Goal: Information Seeking & Learning: Get advice/opinions

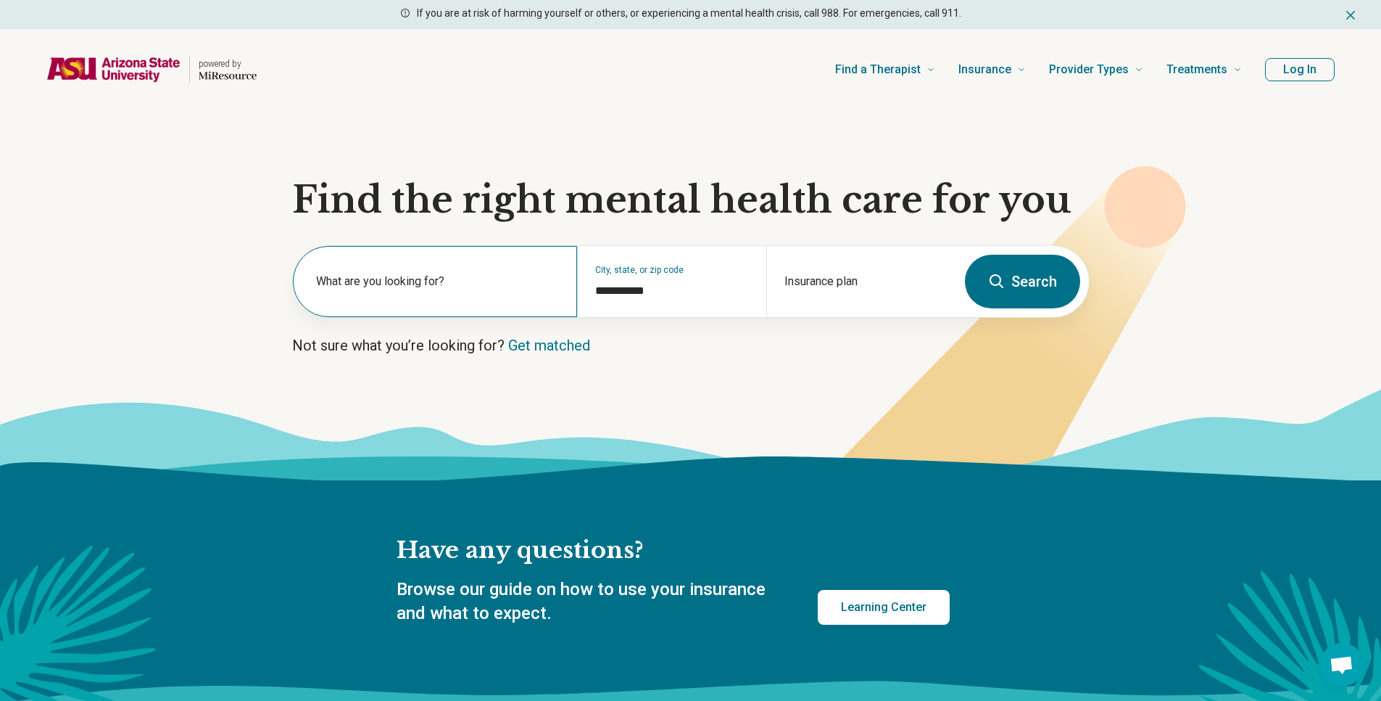
click at [393, 281] on label "What are you looking for?" at bounding box center [438, 281] width 244 height 17
click at [393, 281] on input "text" at bounding box center [438, 288] width 244 height 17
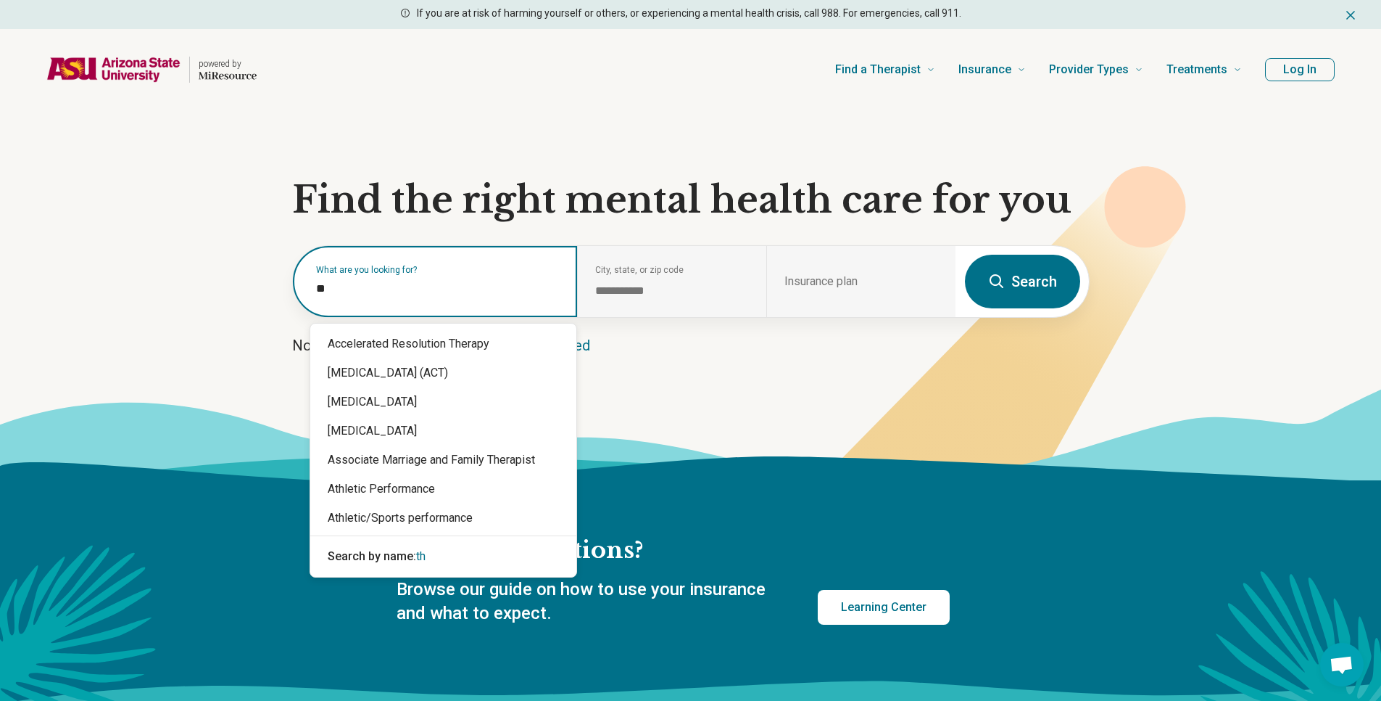
type input "*"
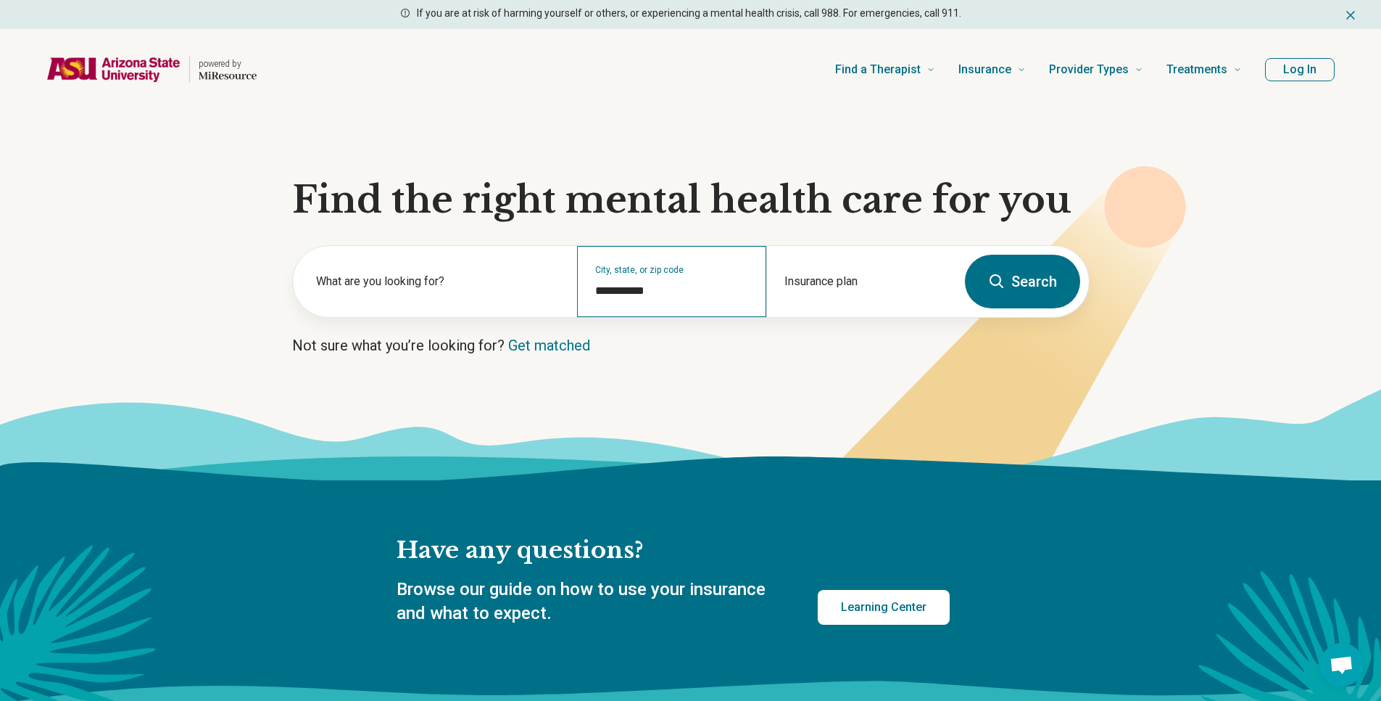
click at [683, 306] on div "**********" at bounding box center [671, 281] width 189 height 71
click at [679, 302] on div "**********" at bounding box center [671, 281] width 189 height 71
drag, startPoint x: 656, startPoint y: 292, endPoint x: 540, endPoint y: 294, distance: 115.3
click at [570, 297] on div "**********" at bounding box center [625, 281] width 664 height 71
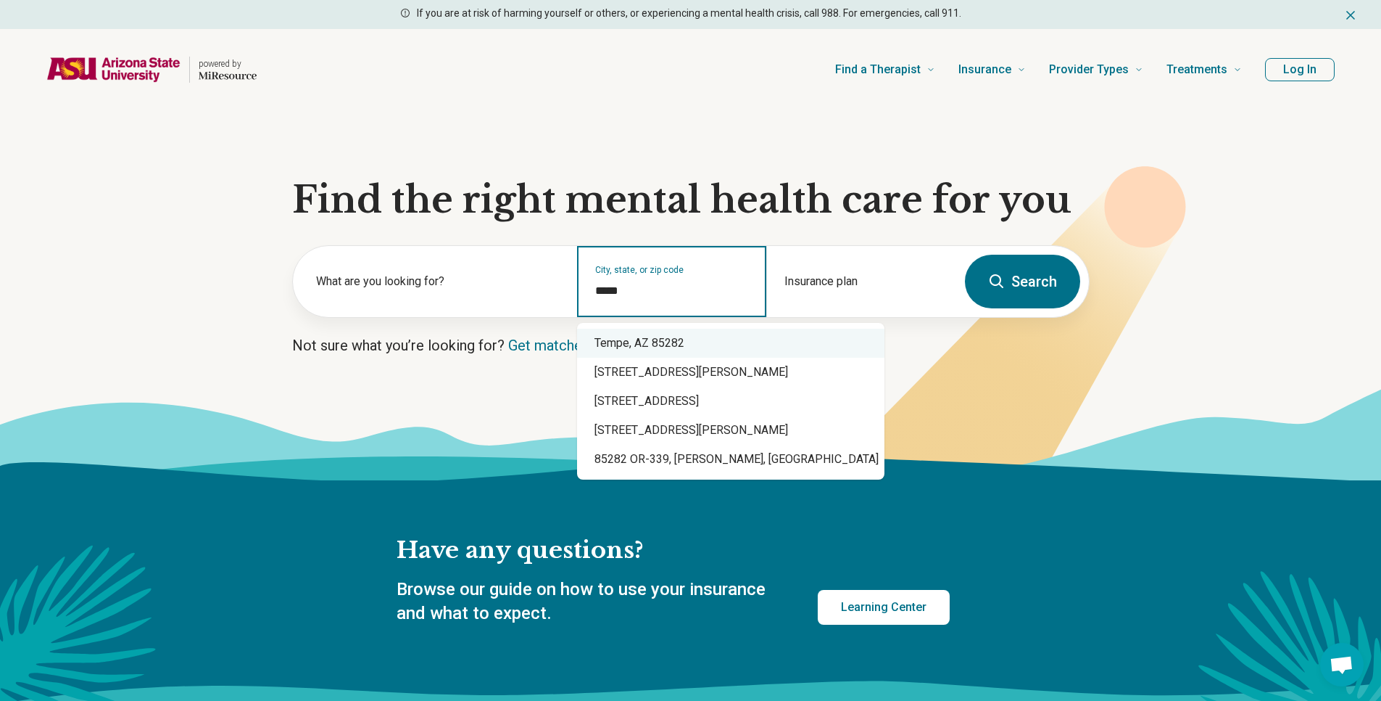
click at [629, 335] on div "Tempe, AZ 85282" at bounding box center [730, 343] width 307 height 29
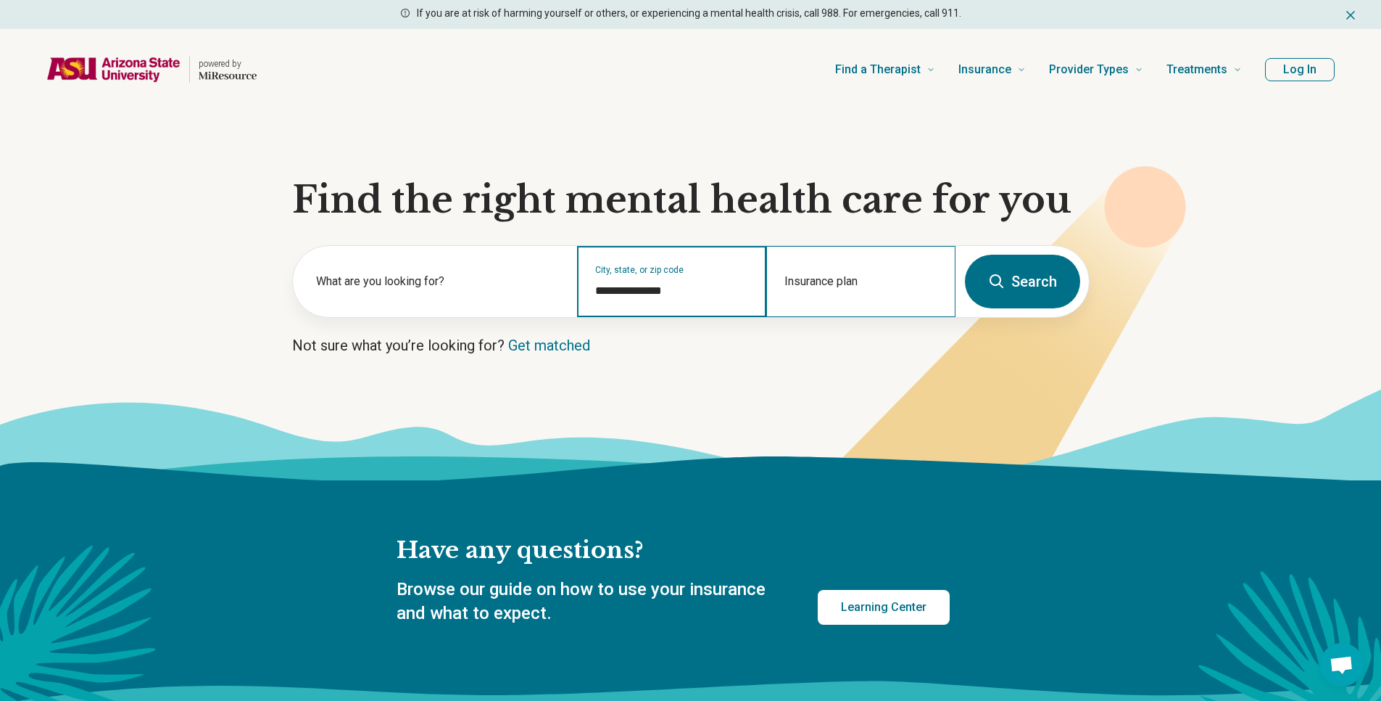
type input "**********"
click at [893, 274] on div "Insurance plan" at bounding box center [861, 281] width 189 height 71
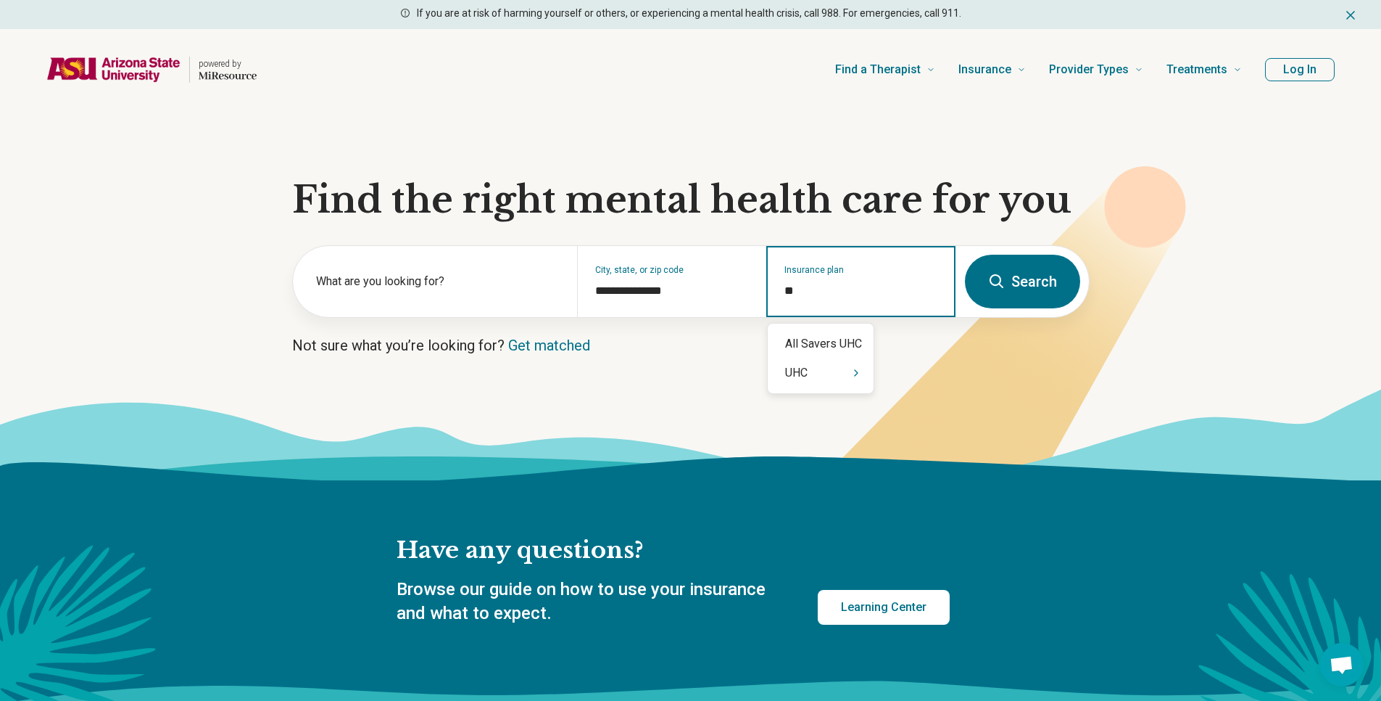
type input "***"
click at [846, 376] on div "UHC" at bounding box center [821, 372] width 106 height 29
type input "**********"
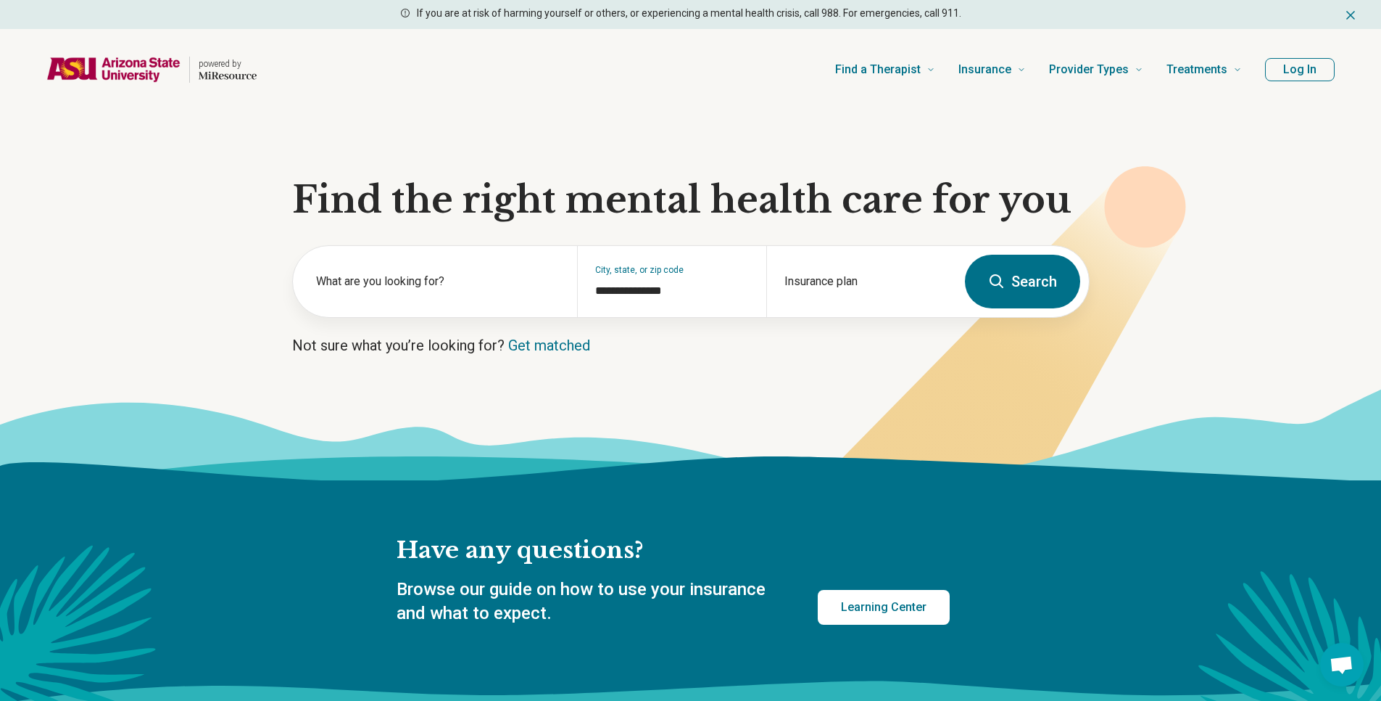
click at [986, 284] on button "Search" at bounding box center [1022, 282] width 115 height 54
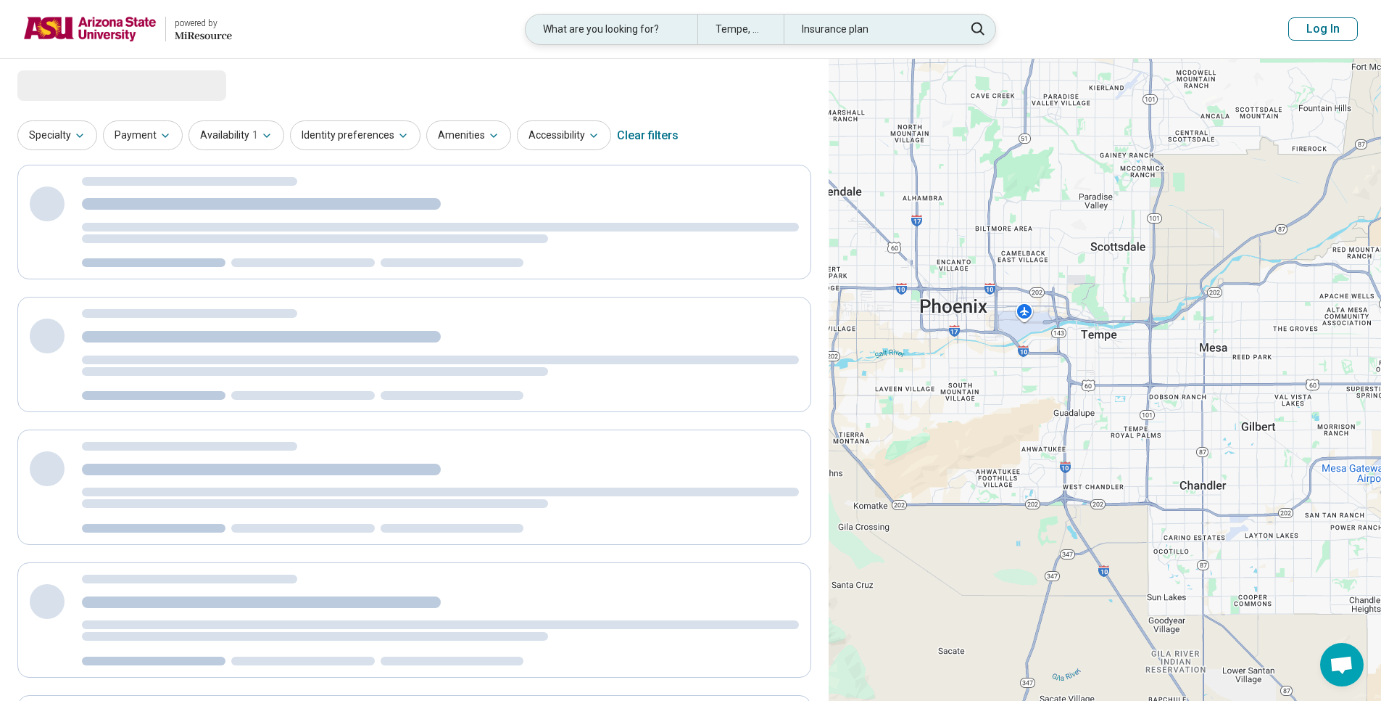
click at [841, 22] on div "Insurance plan" at bounding box center [870, 30] width 172 height 30
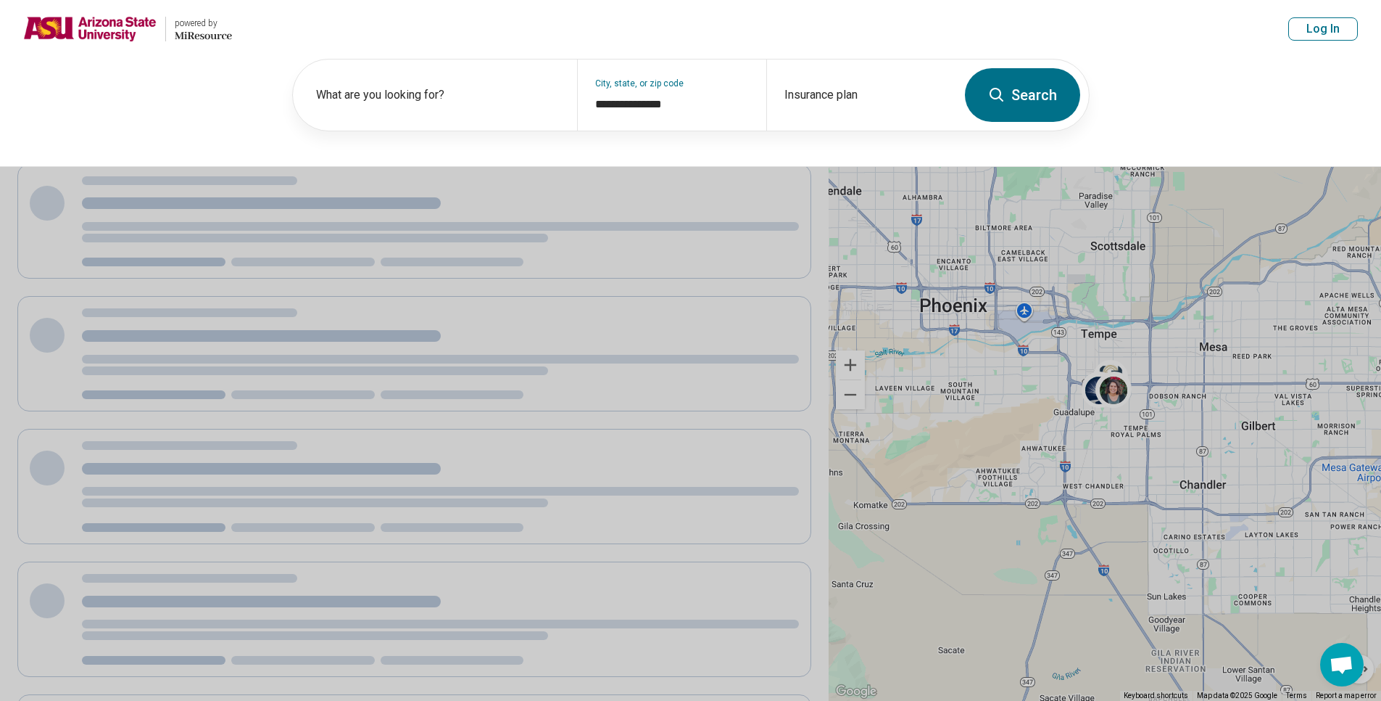
select select "***"
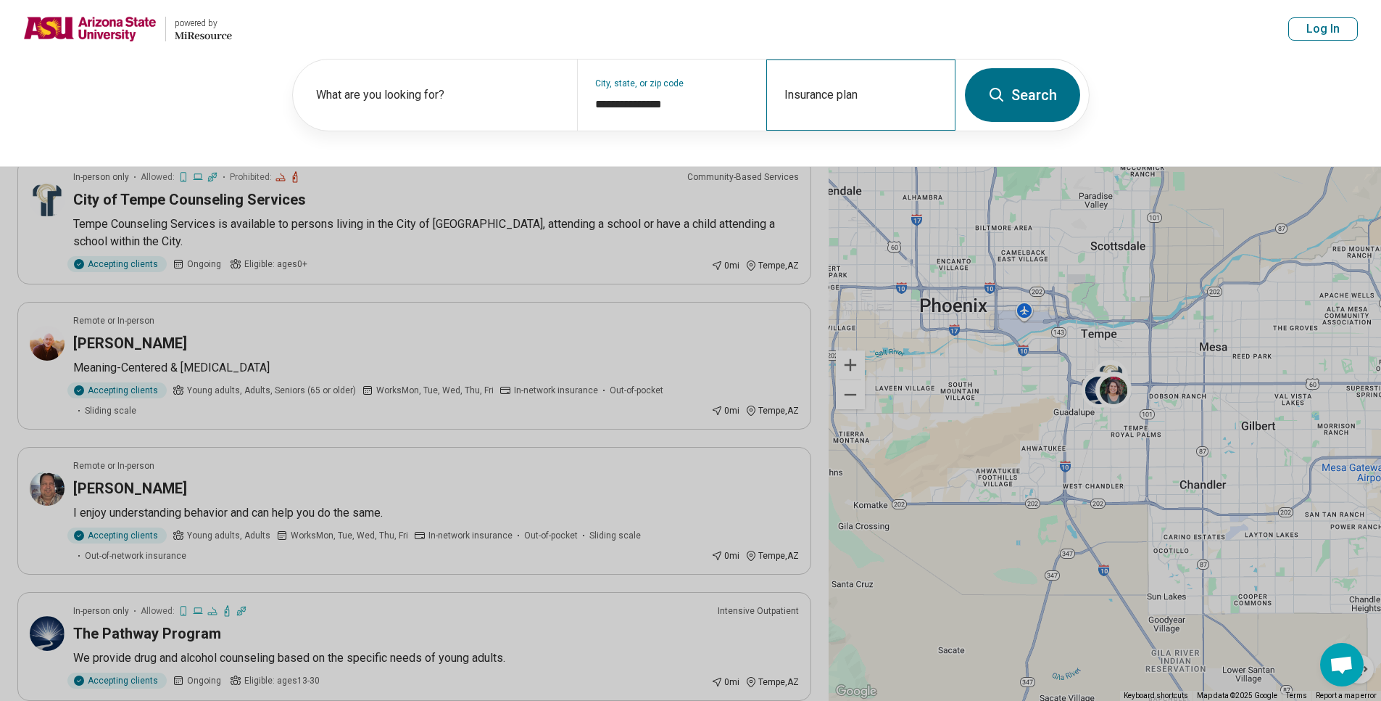
click at [845, 97] on div "Insurance plan" at bounding box center [861, 94] width 189 height 71
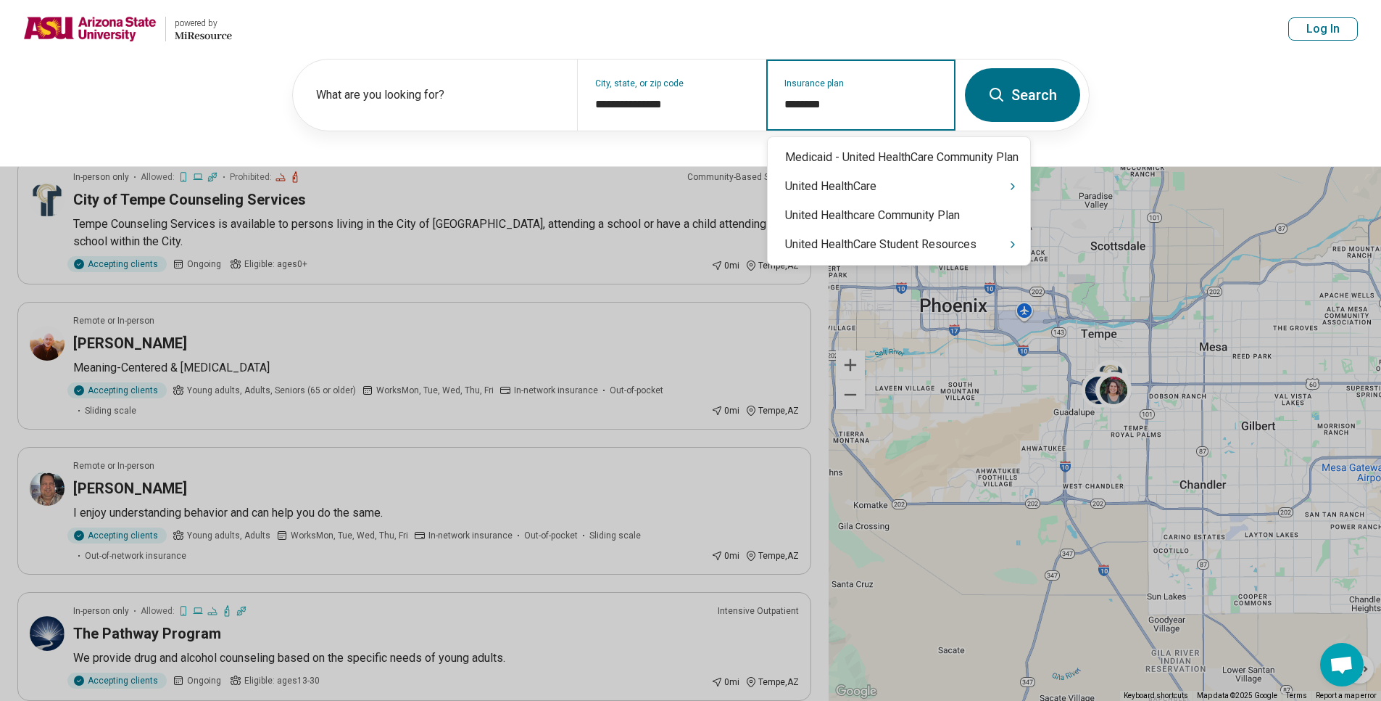
type input "*********"
click at [964, 250] on div "United HealthCare Student Resources" at bounding box center [899, 244] width 263 height 29
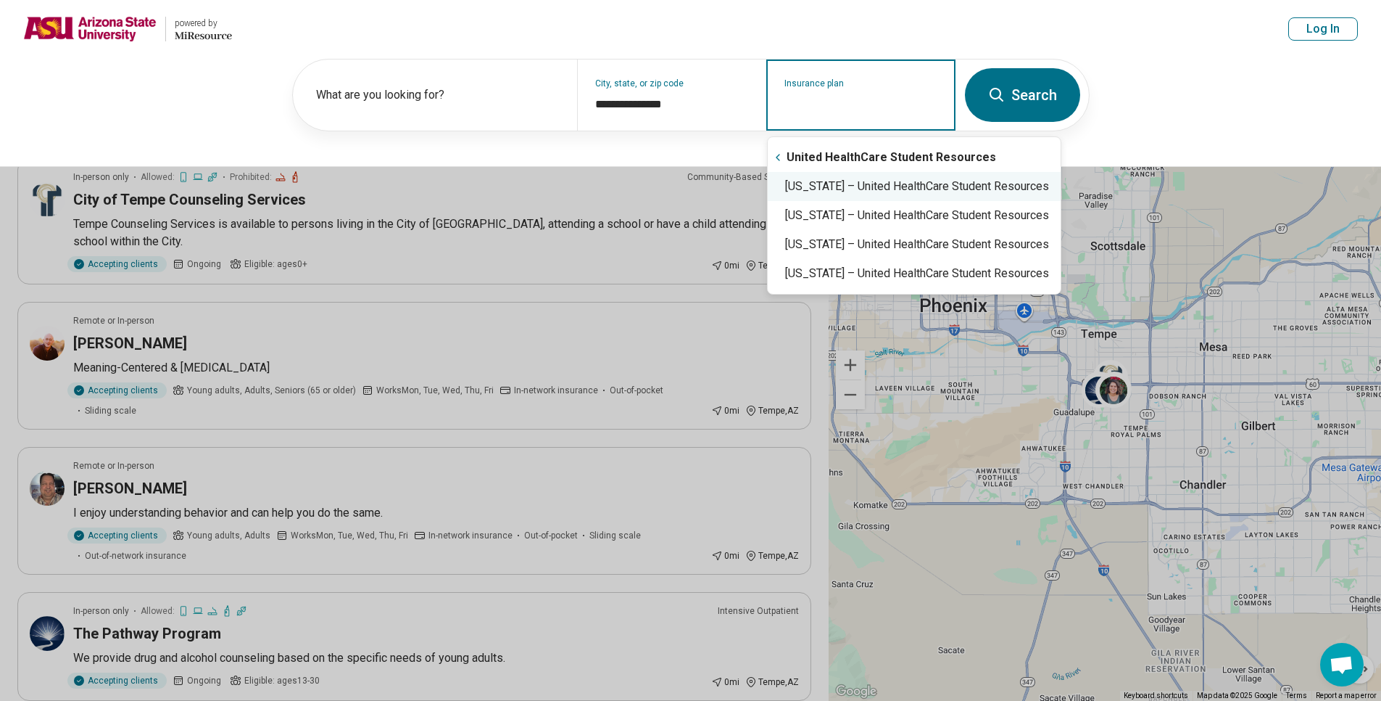
click at [885, 183] on div "[US_STATE] – United HealthCare Student Resources" at bounding box center [914, 186] width 293 height 29
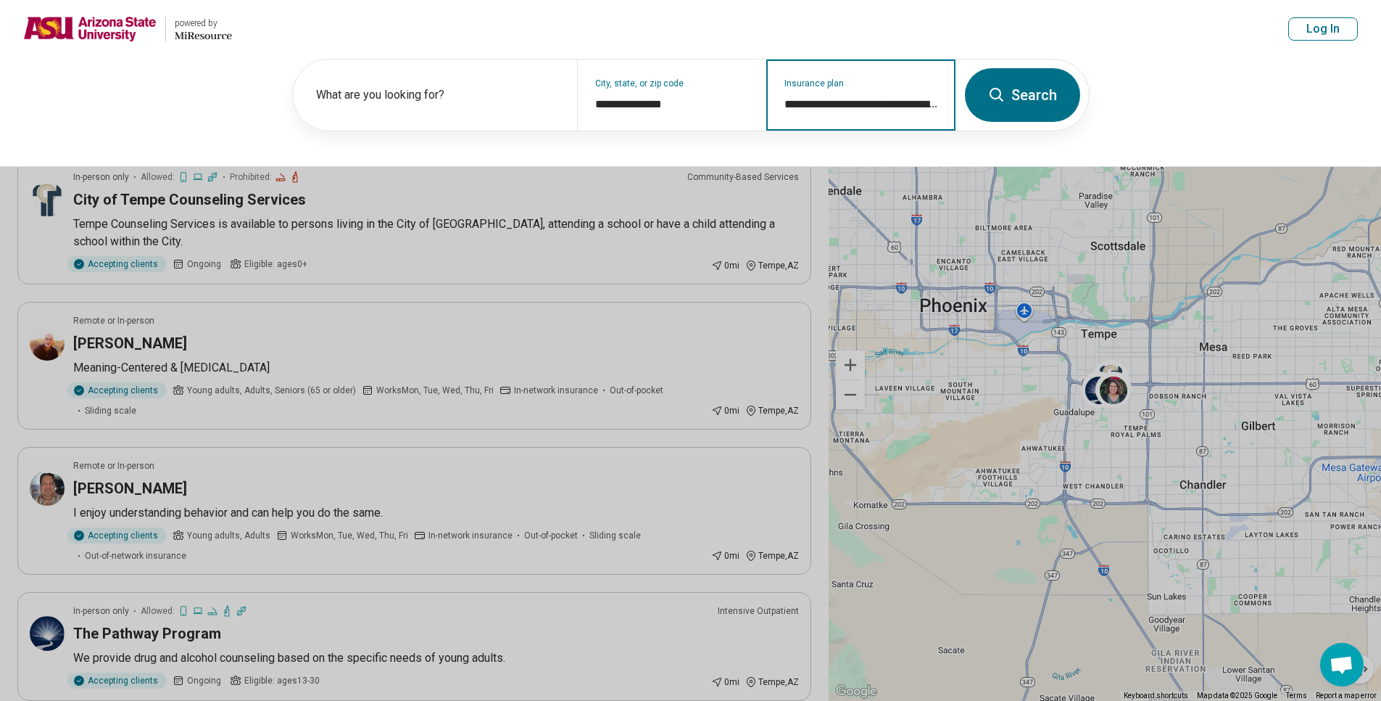
type input "**********"
click at [1030, 109] on button "Search" at bounding box center [1022, 95] width 115 height 54
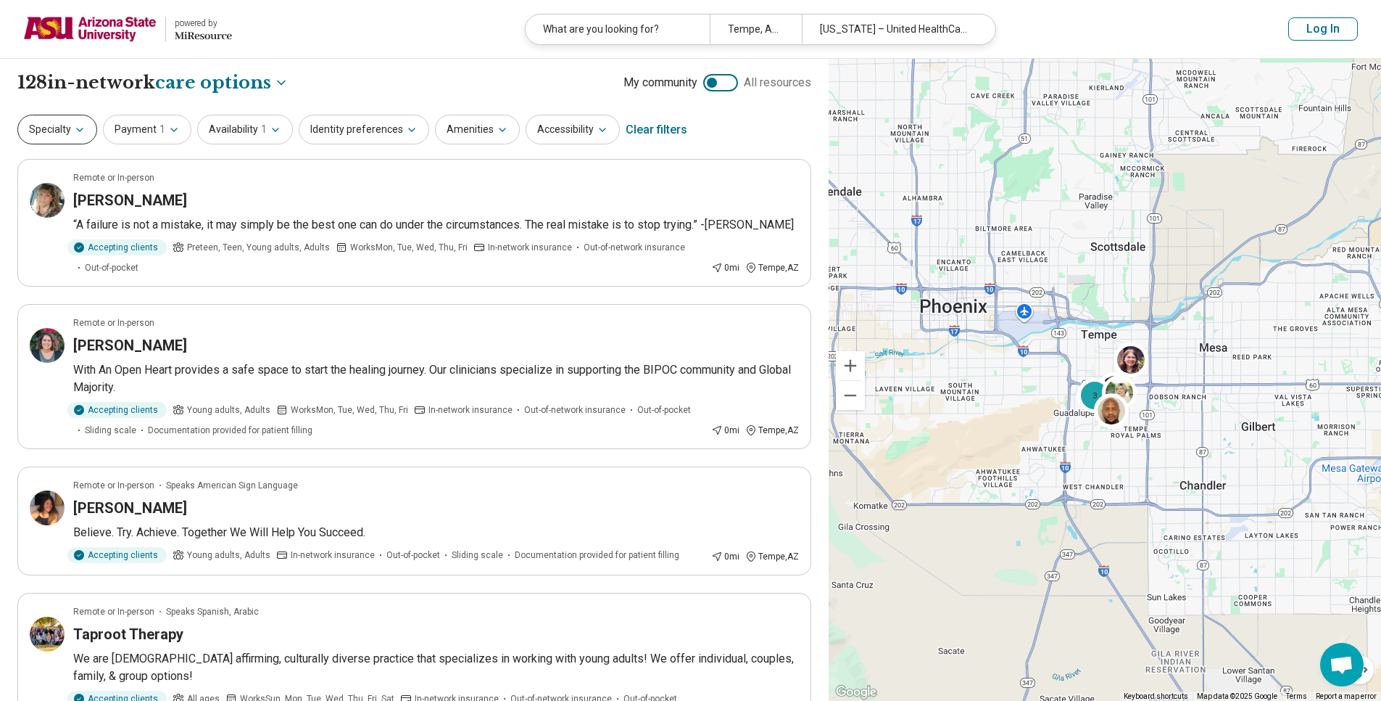
click at [68, 121] on button "Specialty" at bounding box center [57, 130] width 80 height 30
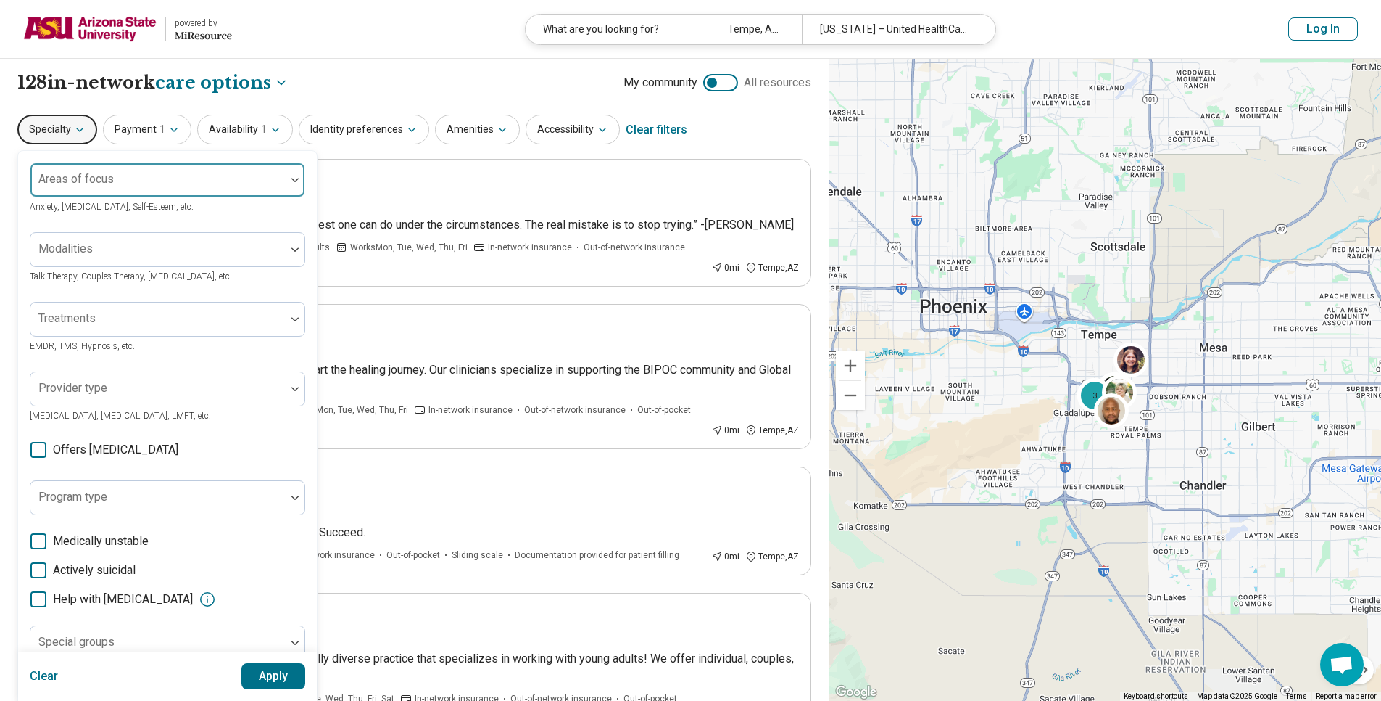
click at [88, 193] on div at bounding box center [158, 185] width 244 height 20
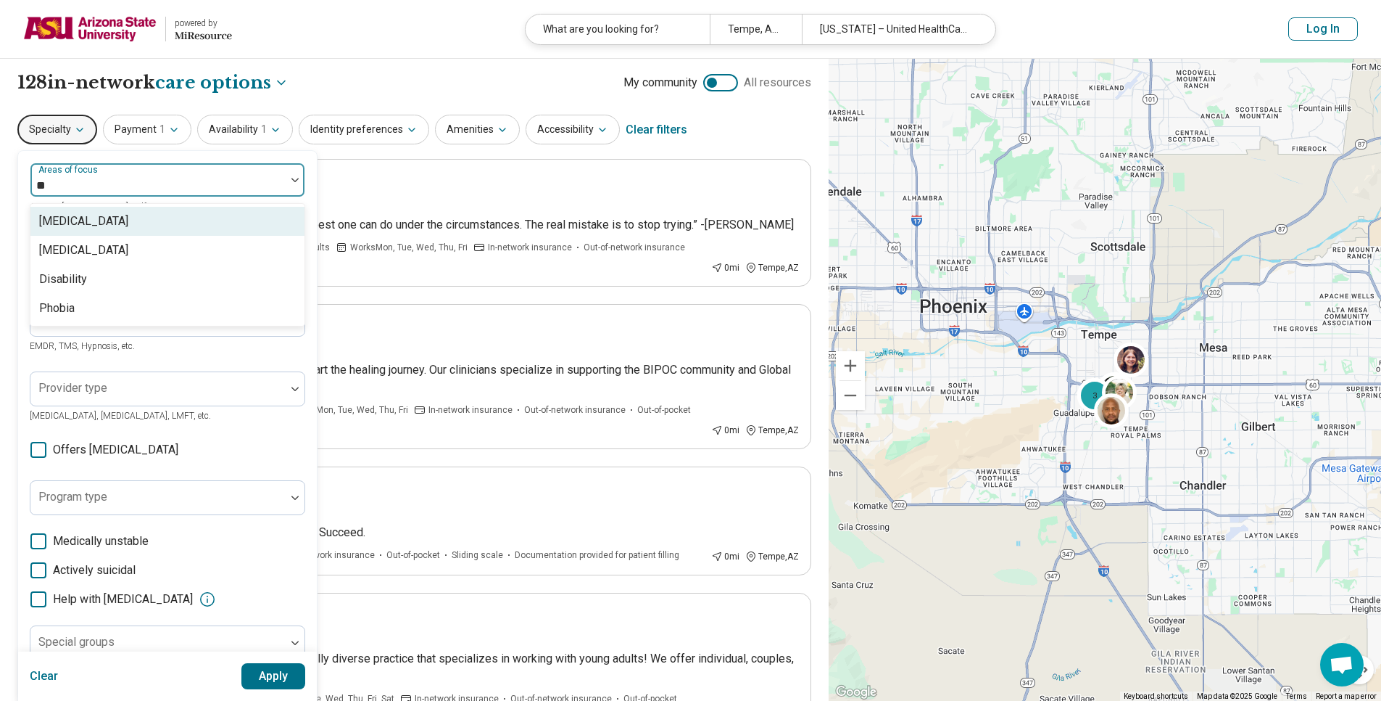
type input "***"
click at [118, 184] on icon "Remove [object Object]" at bounding box center [123, 186] width 10 height 10
type input "*"
type input "****"
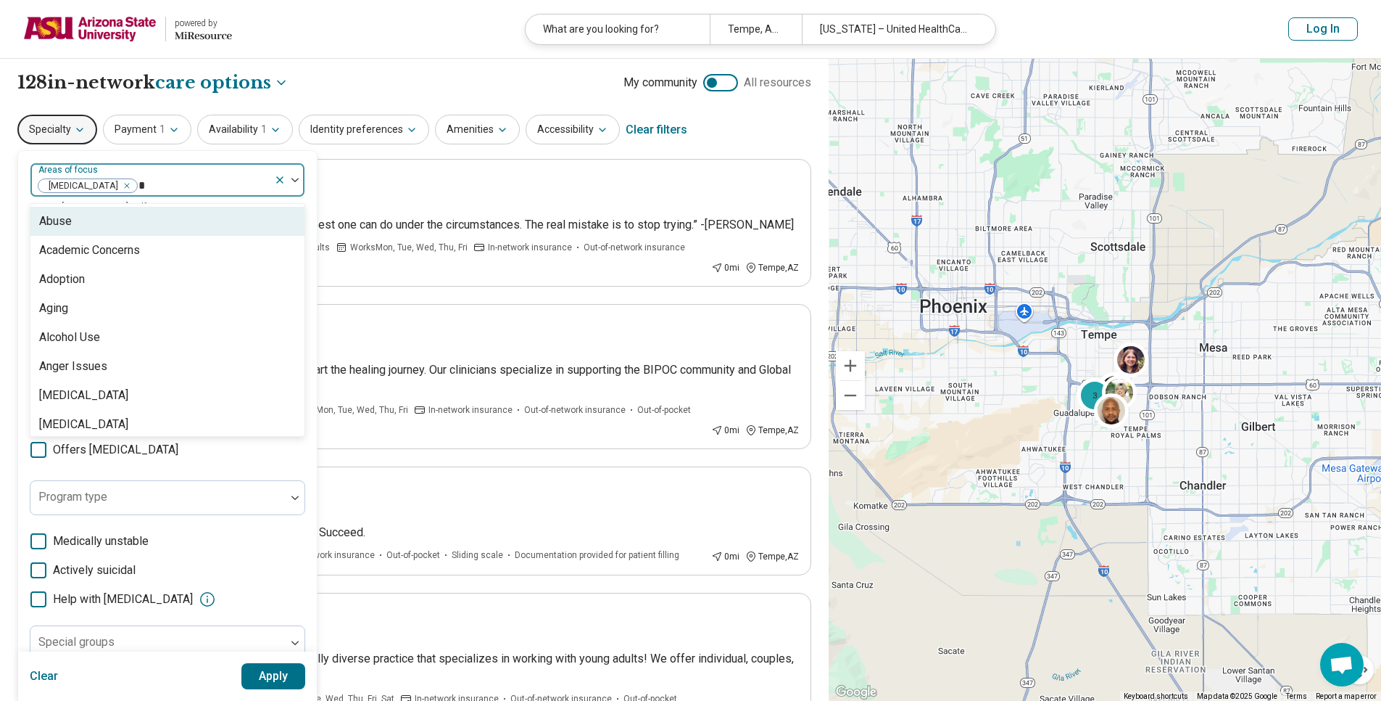
type input "**"
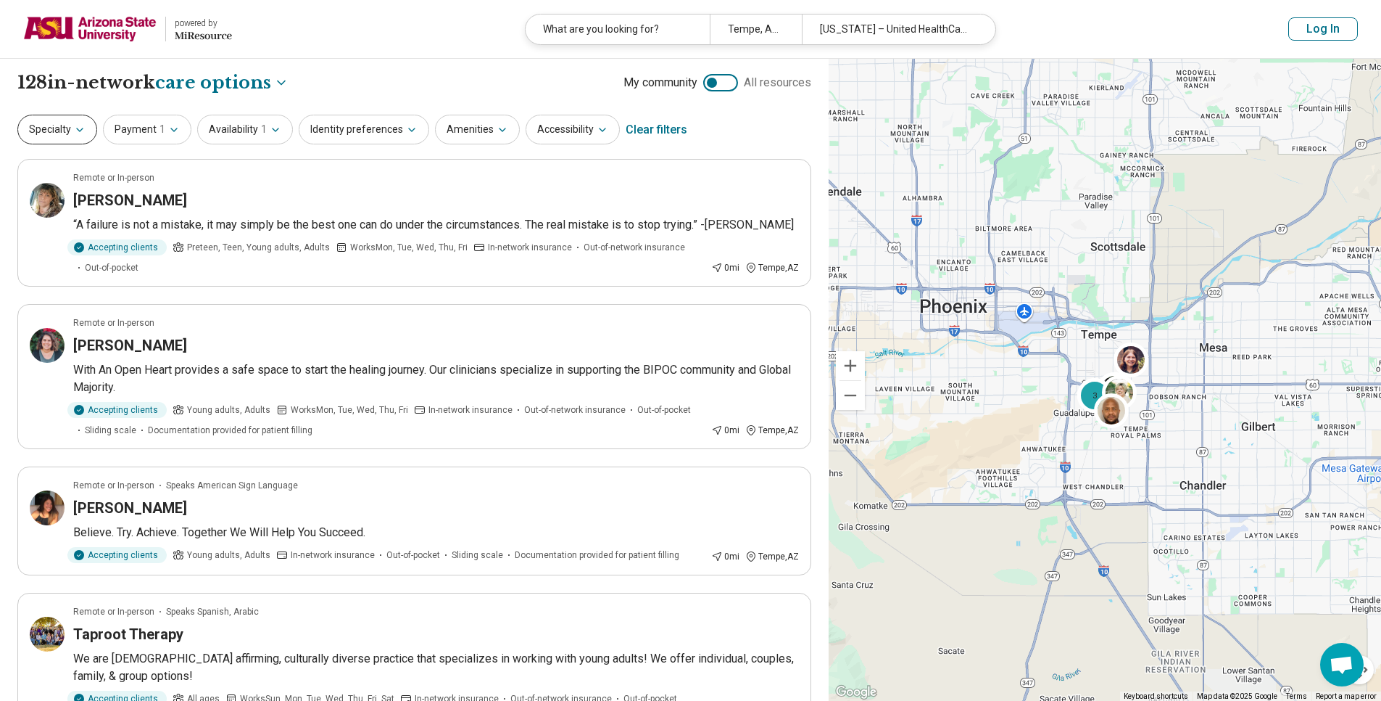
click at [71, 122] on button "Specialty" at bounding box center [57, 130] width 80 height 30
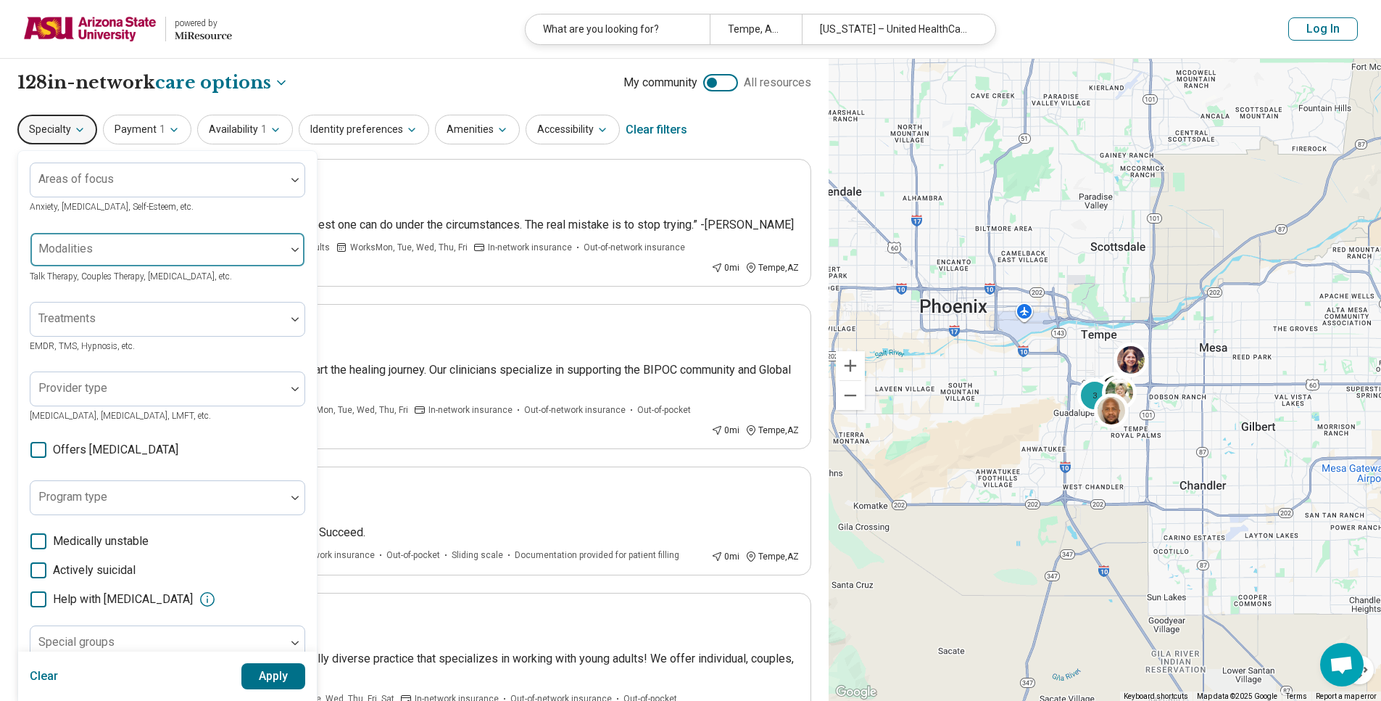
click at [176, 233] on div "Modalities" at bounding box center [168, 249] width 276 height 35
type input "****"
click button "Apply" at bounding box center [273, 676] width 65 height 26
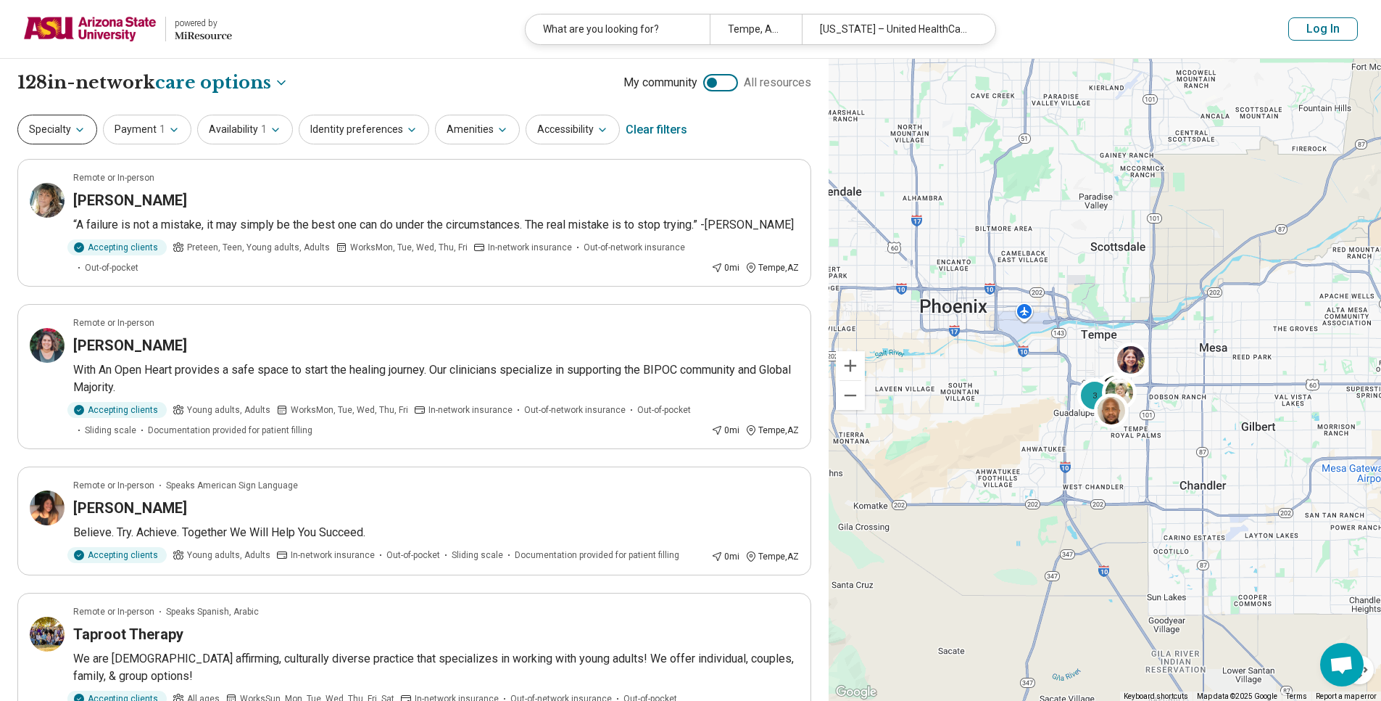
click at [54, 130] on button "Specialty" at bounding box center [57, 130] width 80 height 30
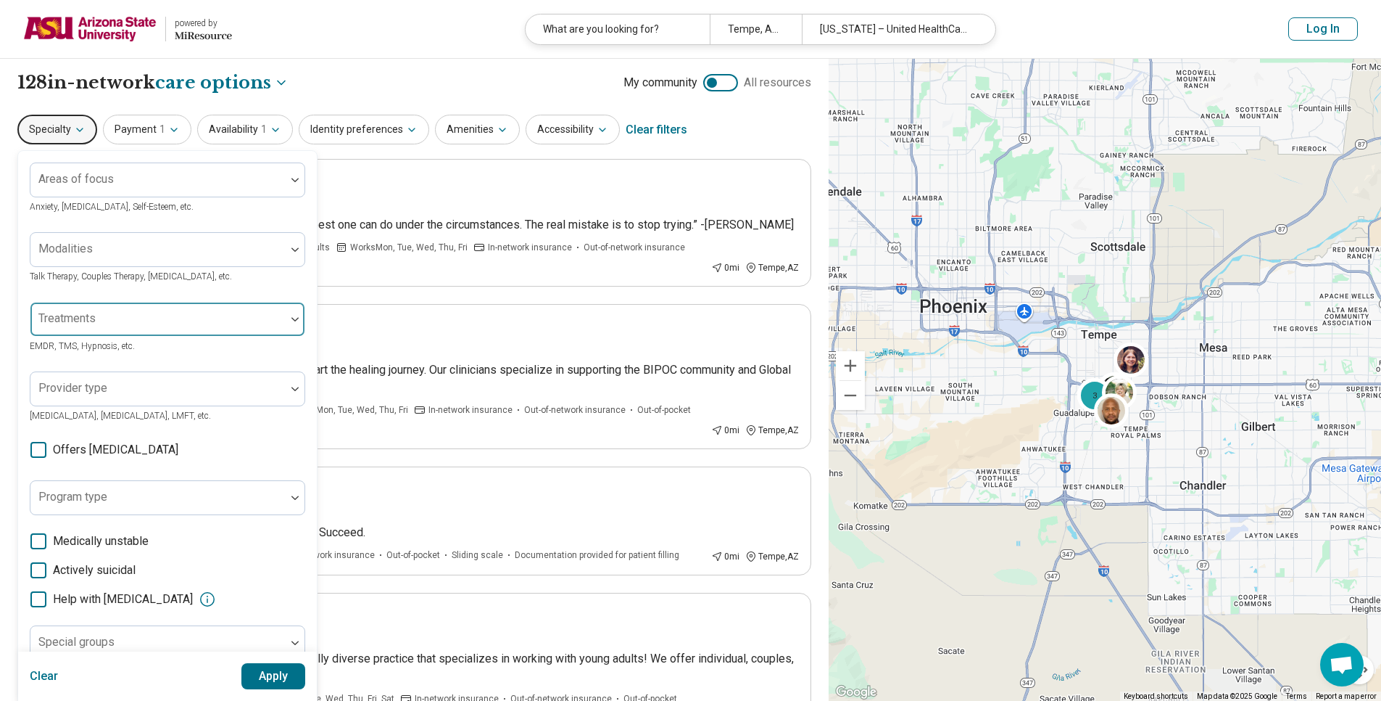
click at [127, 325] on div at bounding box center [158, 325] width 244 height 20
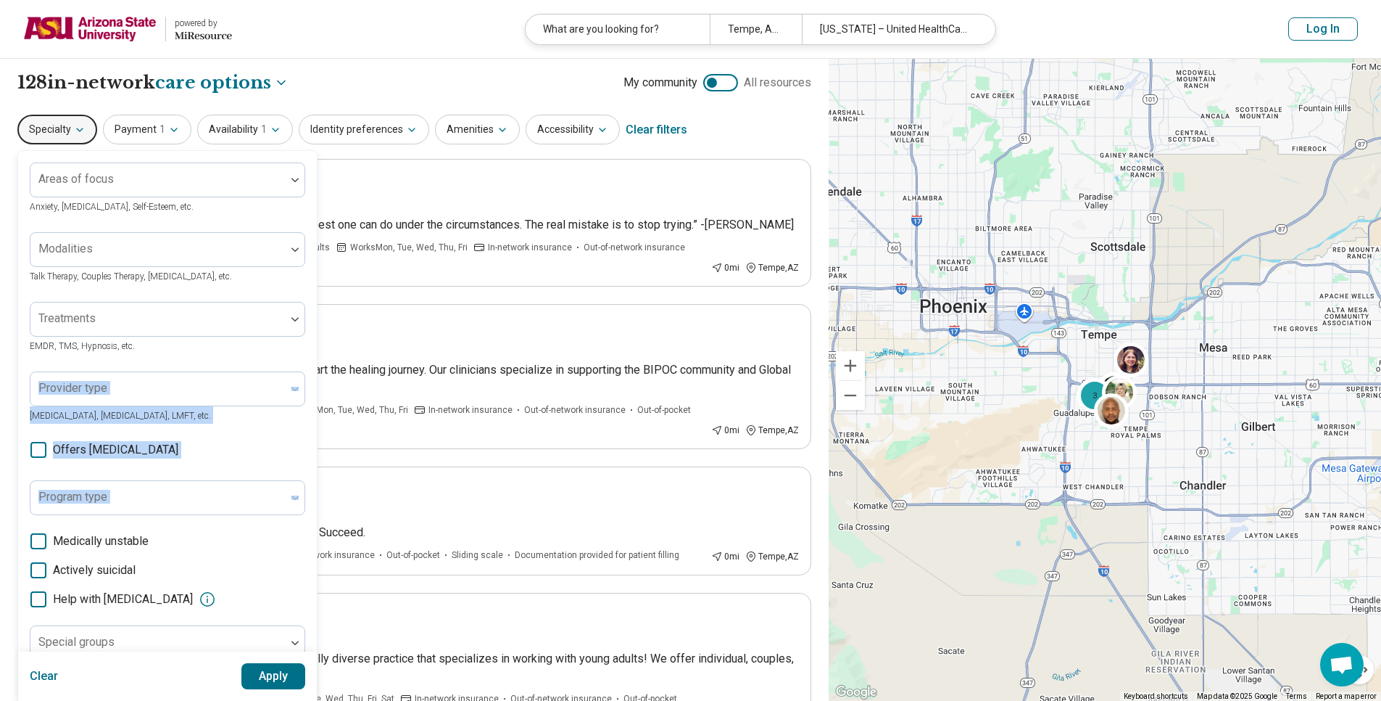
drag, startPoint x: 307, startPoint y: 354, endPoint x: 288, endPoint y: 524, distance: 170.7
click at [288, 524] on div "Areas of focus Anxiety, [MEDICAL_DATA], Self-Esteem, etc. Modalities Talk Thera…" at bounding box center [167, 446] width 299 height 590
click at [87, 542] on span "Medically unstable" at bounding box center [101, 540] width 96 height 17
click at [44, 578] on label "Actively suicidal" at bounding box center [168, 569] width 276 height 17
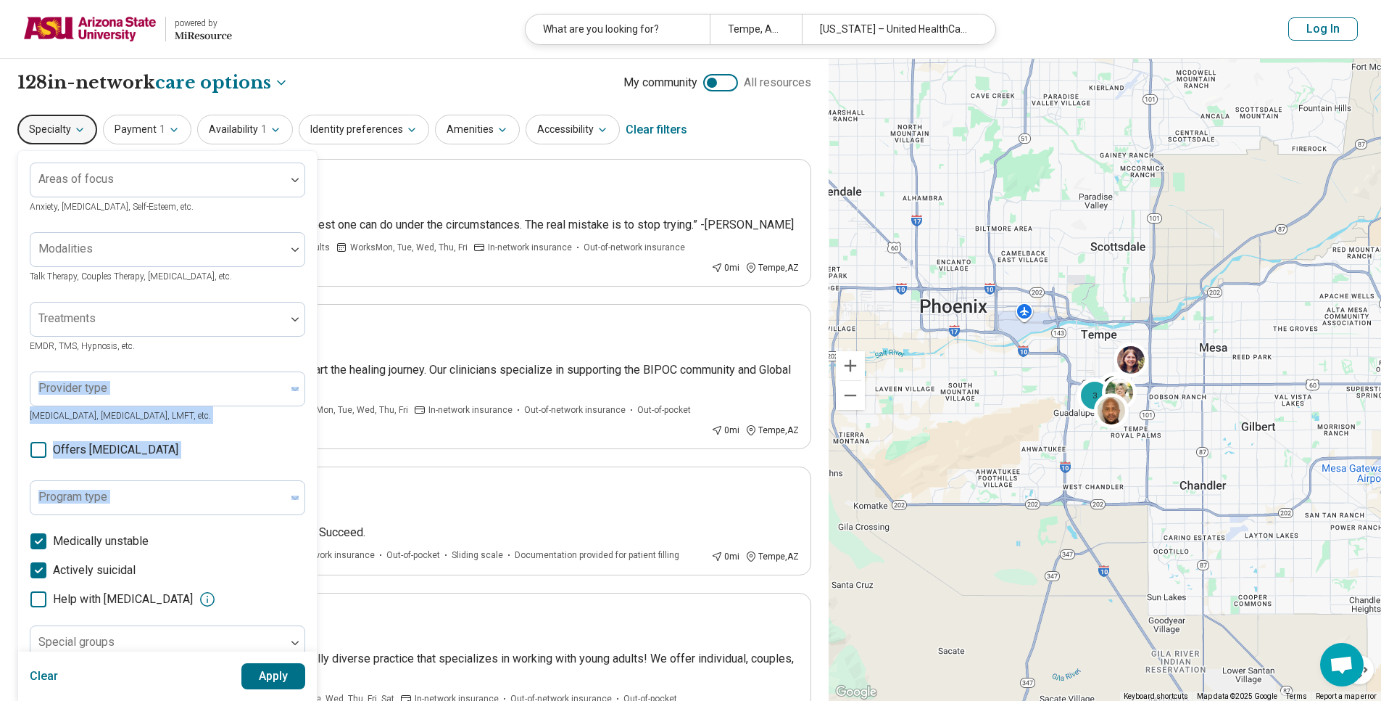
click at [58, 593] on span "Help with [MEDICAL_DATA]" at bounding box center [123, 598] width 140 height 17
click at [225, 598] on div "Help with [MEDICAL_DATA]" at bounding box center [168, 598] width 276 height 17
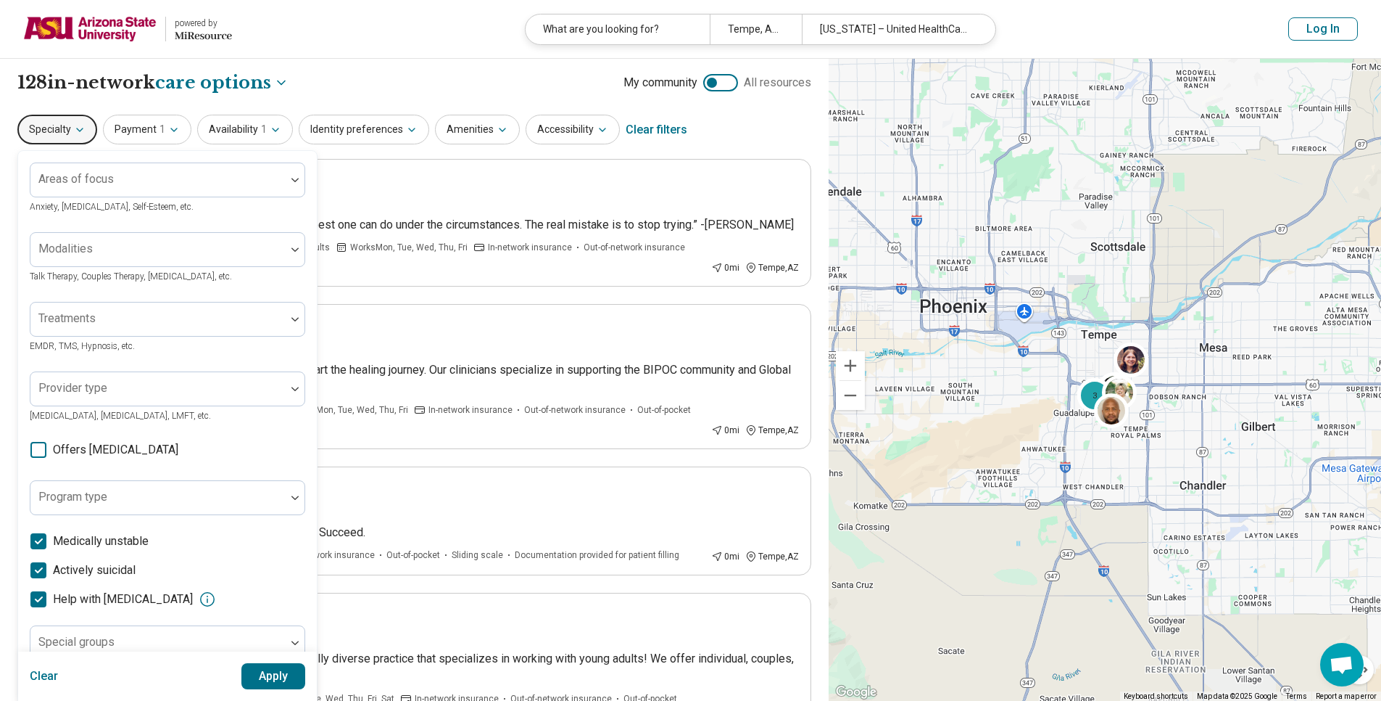
click at [216, 598] on icon at bounding box center [207, 598] width 17 height 17
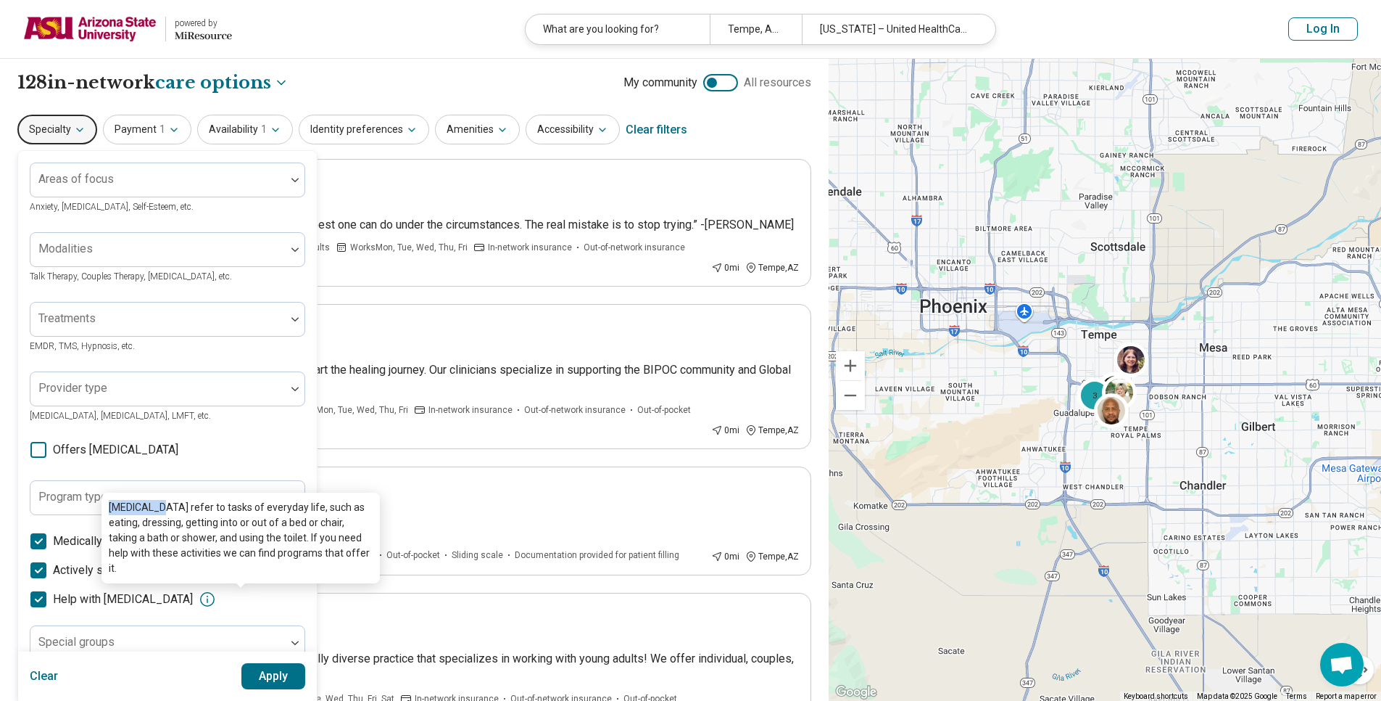
click at [216, 598] on icon at bounding box center [207, 598] width 17 height 17
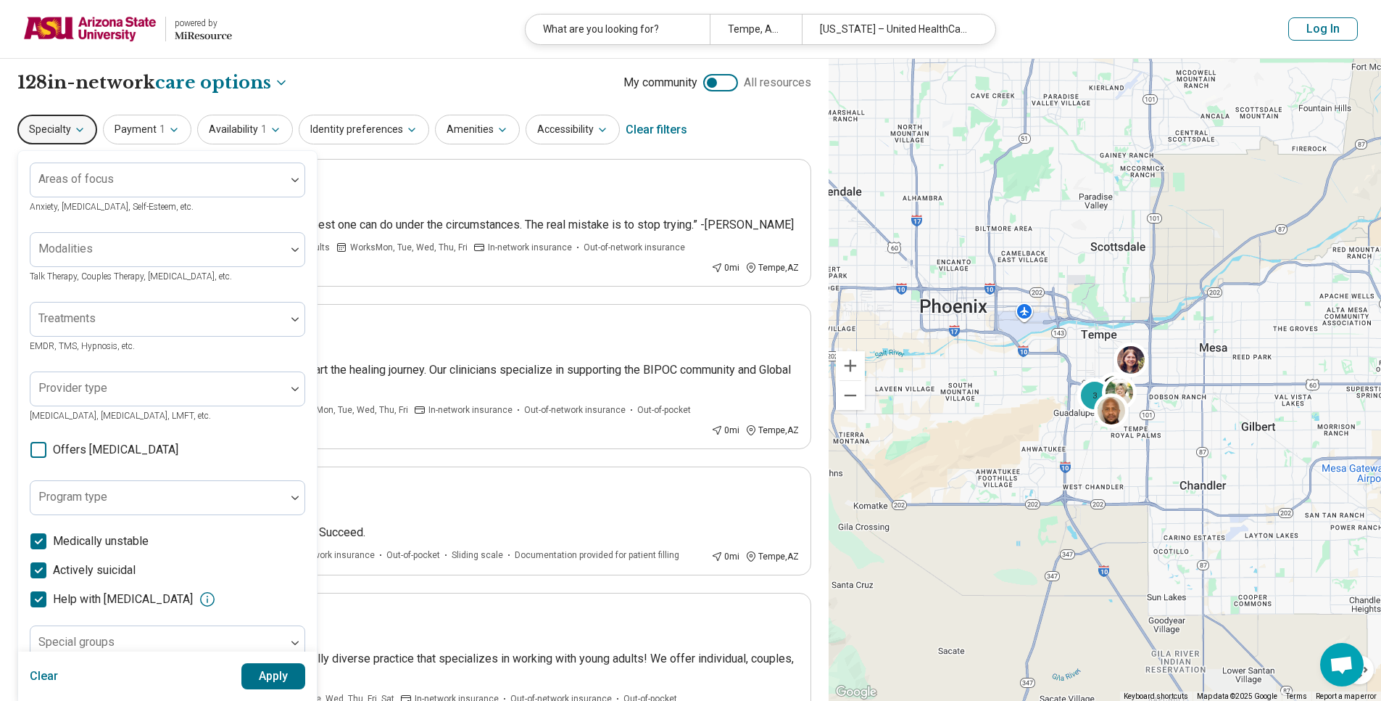
click at [48, 600] on label "Help with [MEDICAL_DATA]" at bounding box center [111, 598] width 163 height 17
click at [50, 605] on label "Help with [MEDICAL_DATA]" at bounding box center [111, 598] width 163 height 17
click at [59, 548] on span "Medically unstable" at bounding box center [101, 540] width 96 height 17
click at [271, 687] on button "Apply" at bounding box center [273, 676] width 65 height 26
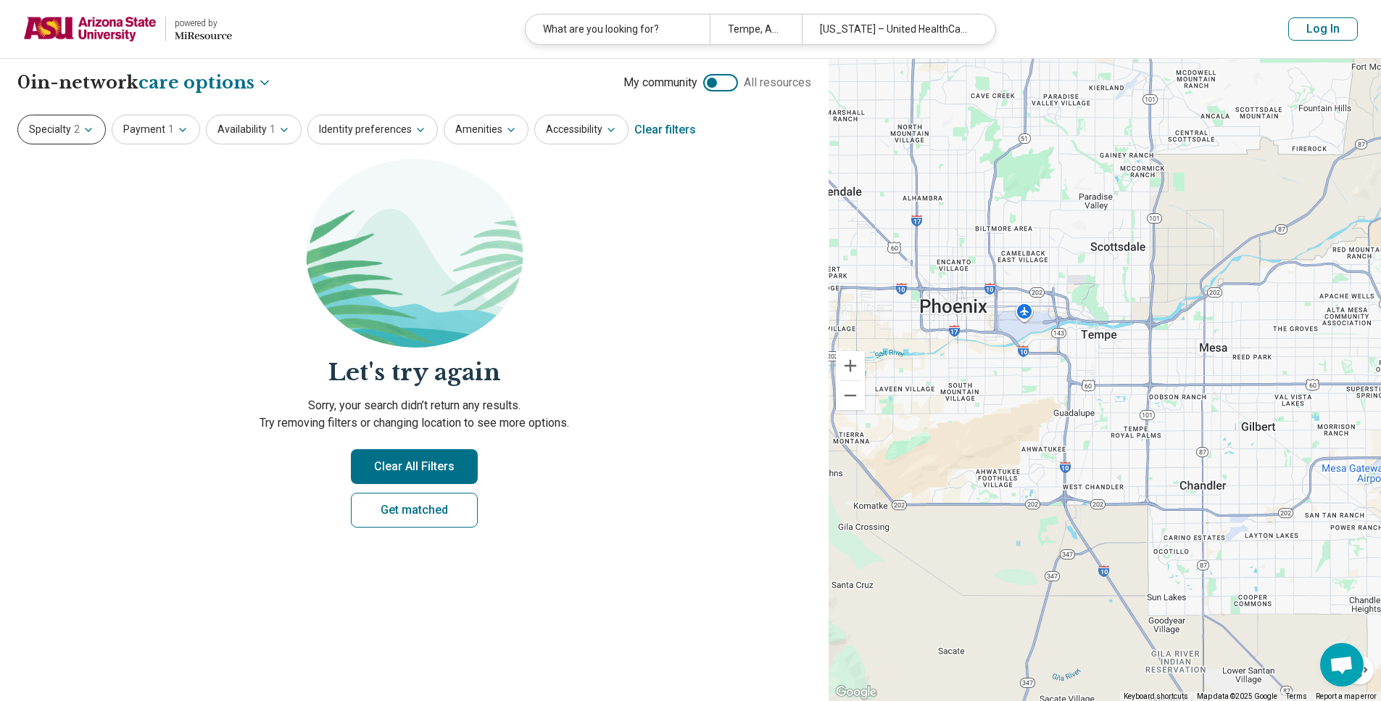
click at [76, 136] on span "2" at bounding box center [77, 129] width 6 height 15
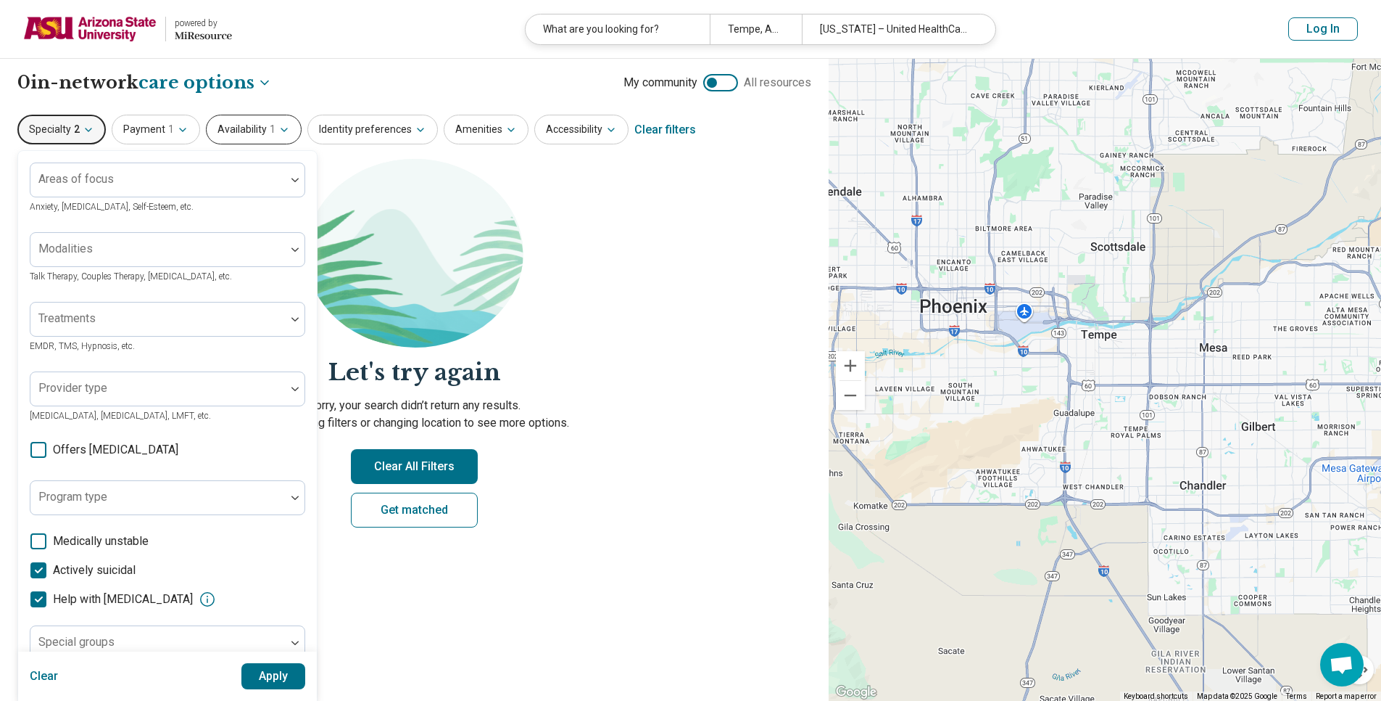
click at [258, 118] on button "Availability 1" at bounding box center [254, 130] width 96 height 30
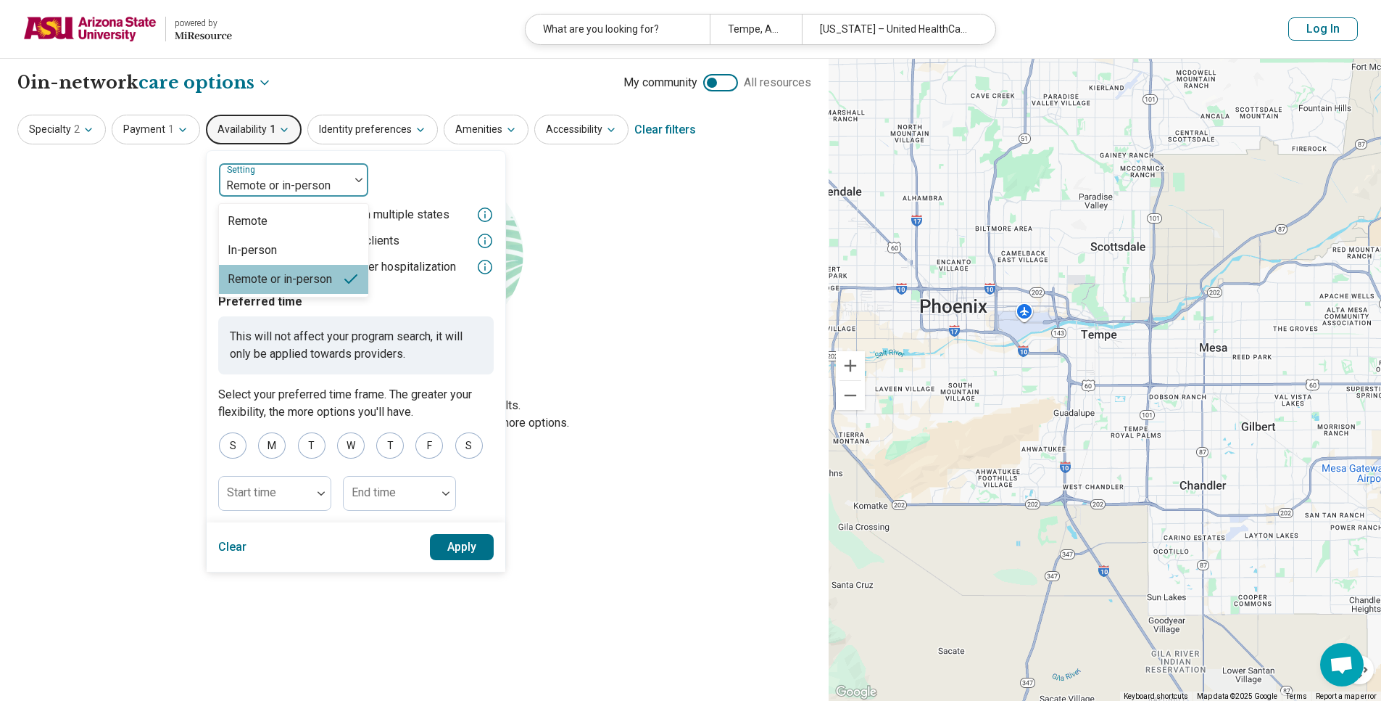
click at [271, 170] on div "Remote or in-person" at bounding box center [284, 180] width 131 height 32
click at [257, 244] on div "In-person" at bounding box center [252, 249] width 49 height 17
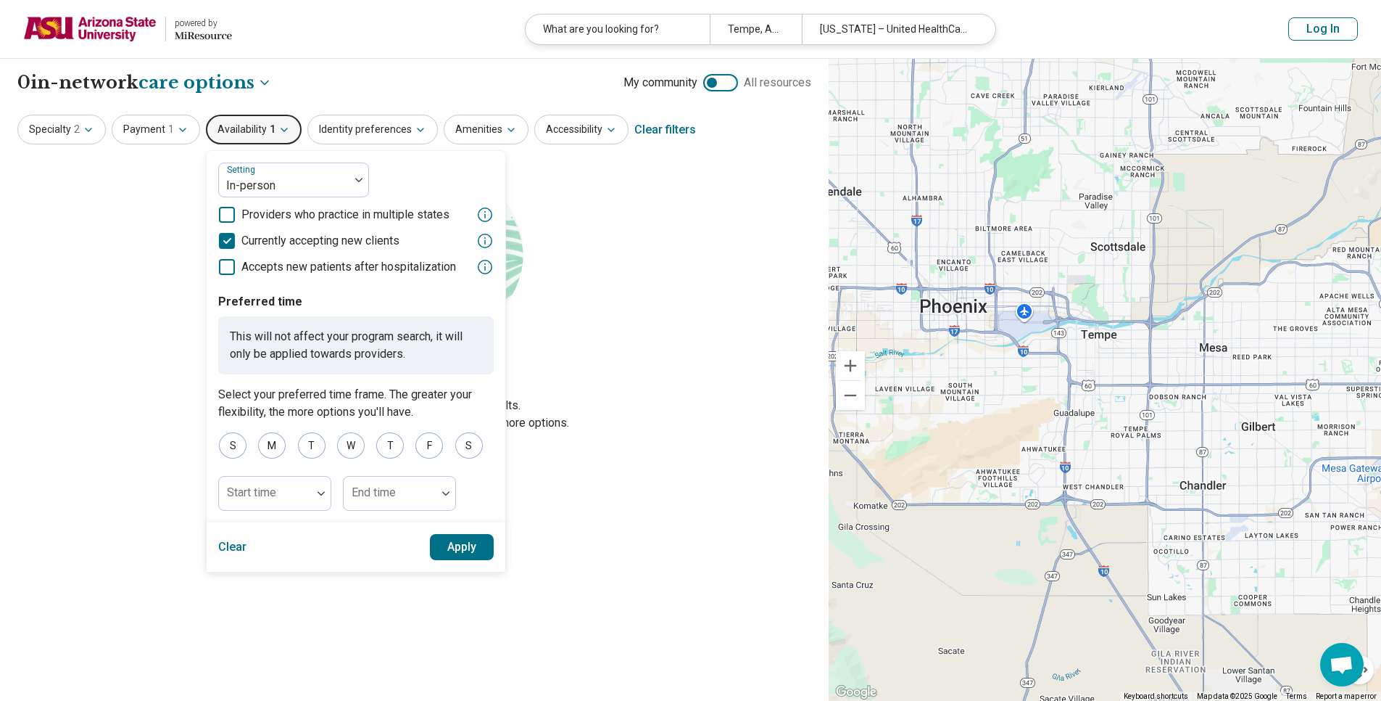
click at [469, 548] on button "Apply" at bounding box center [462, 547] width 65 height 26
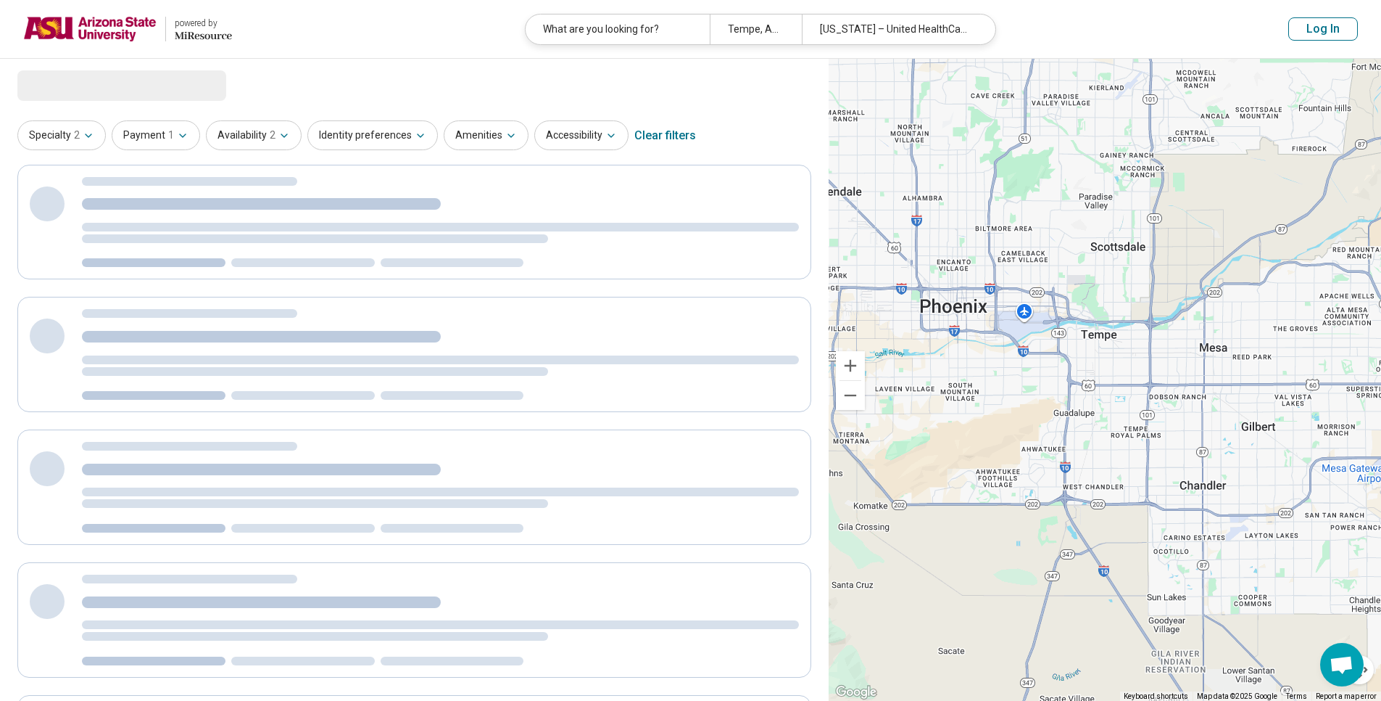
select select "***"
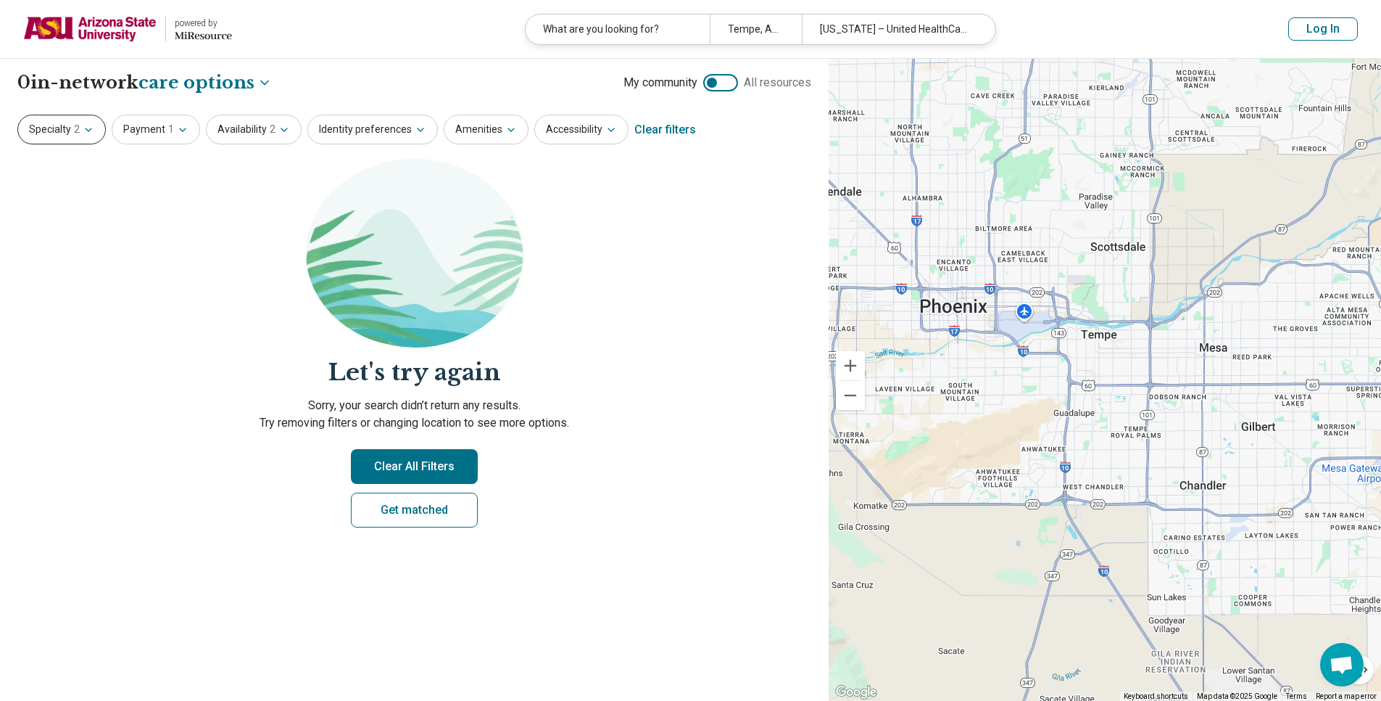
click at [46, 124] on button "Specialty 2" at bounding box center [61, 130] width 88 height 30
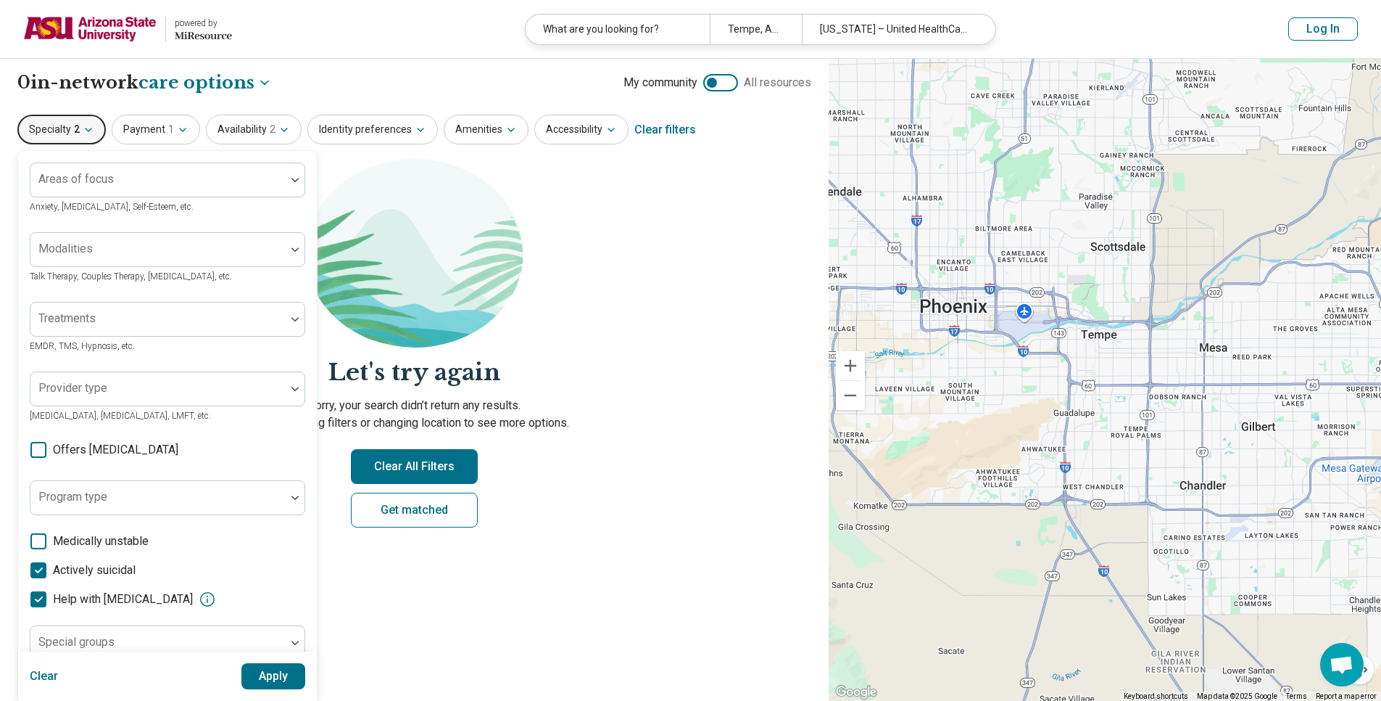
click at [80, 601] on span "Help with [MEDICAL_DATA]" at bounding box center [123, 598] width 140 height 17
click at [38, 576] on icon at bounding box center [38, 570] width 16 height 16
click at [257, 667] on button "Apply" at bounding box center [273, 676] width 65 height 26
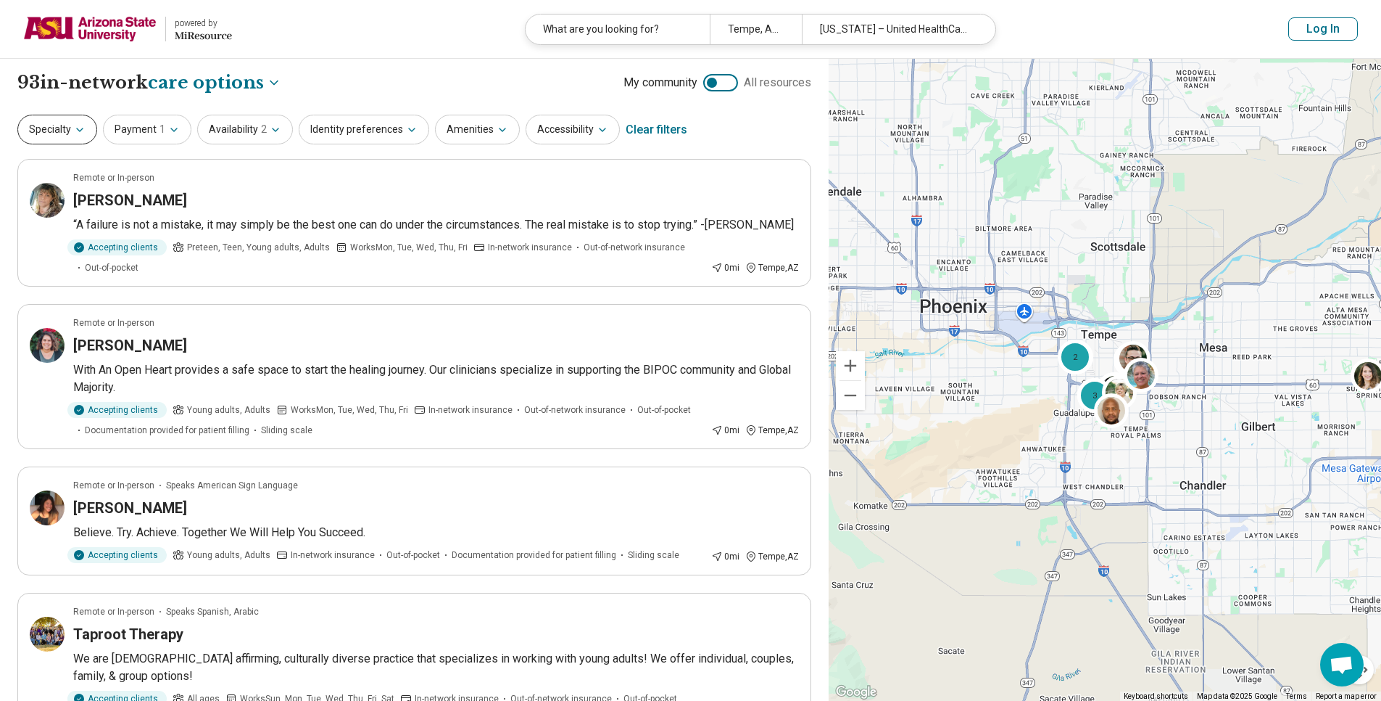
click at [48, 120] on button "Specialty" at bounding box center [57, 130] width 80 height 30
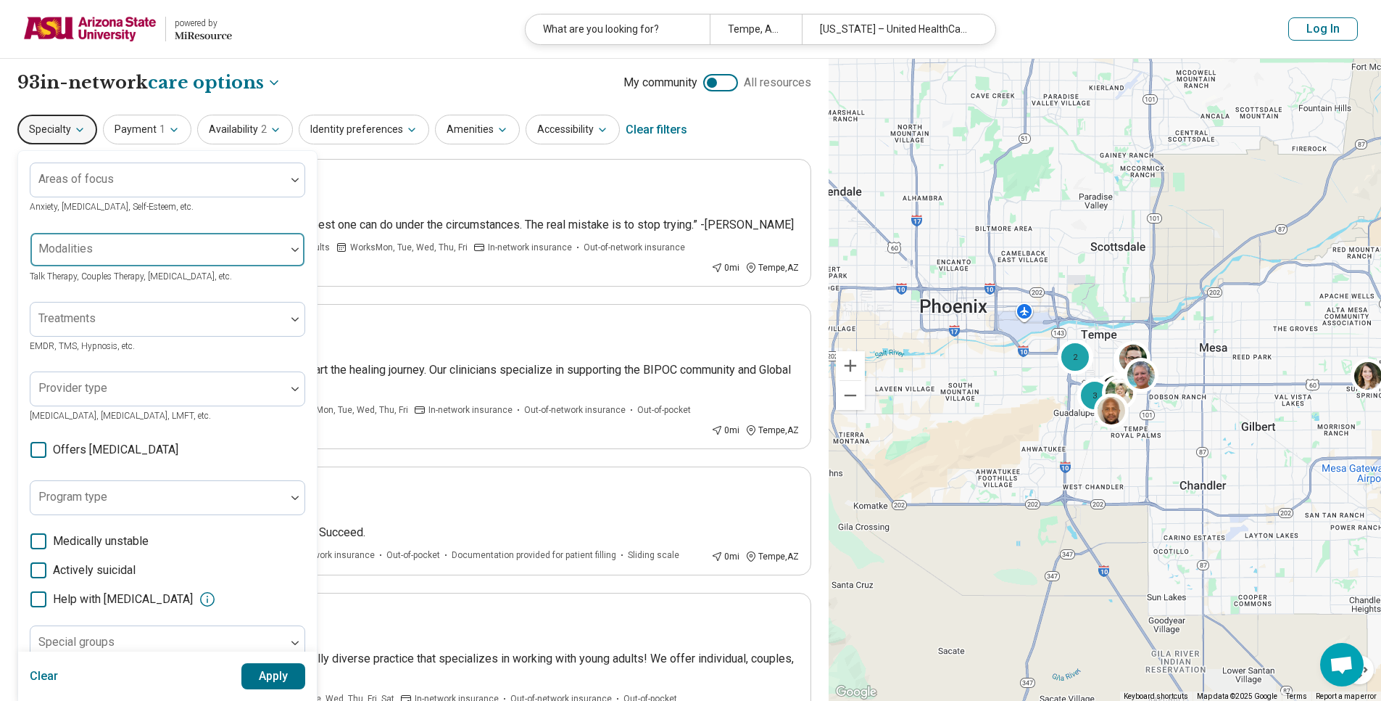
click at [117, 244] on div at bounding box center [157, 250] width 255 height 32
type input "*"
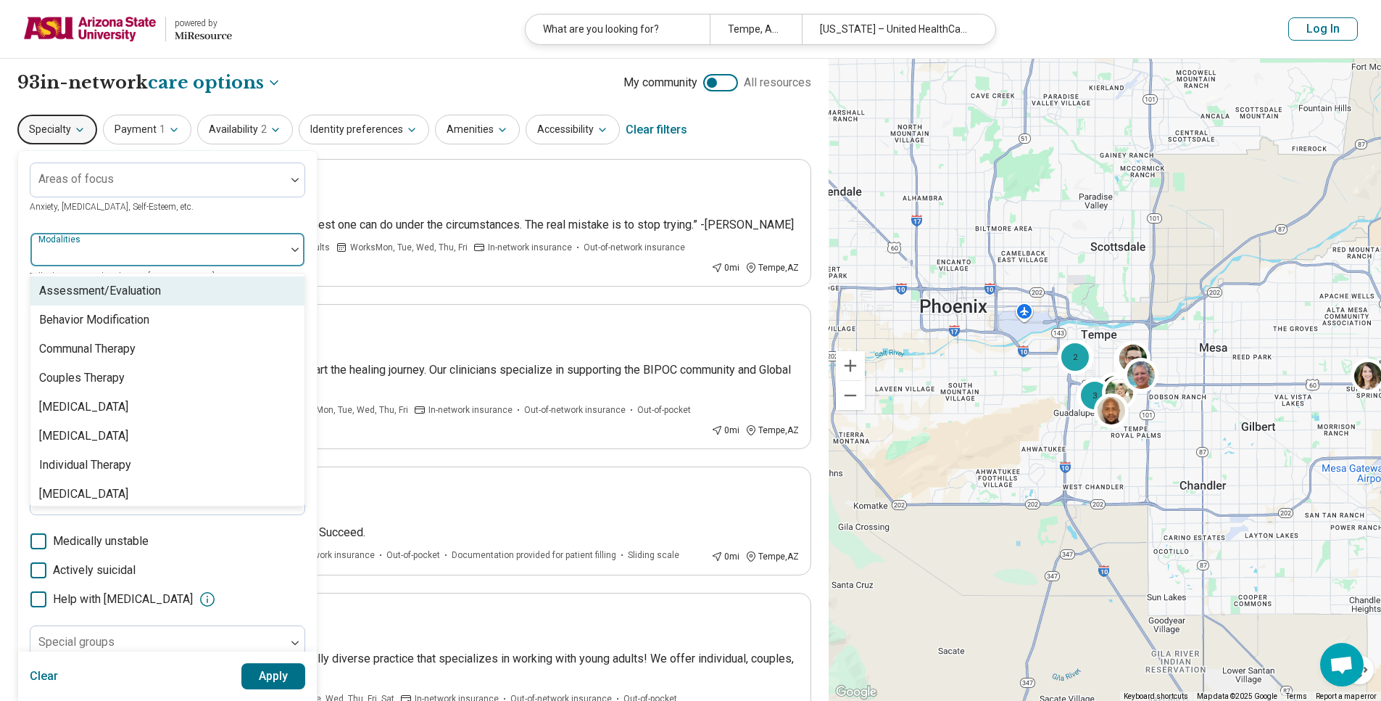
click at [149, 300] on div "Assessment/Evaluation" at bounding box center [167, 290] width 274 height 29
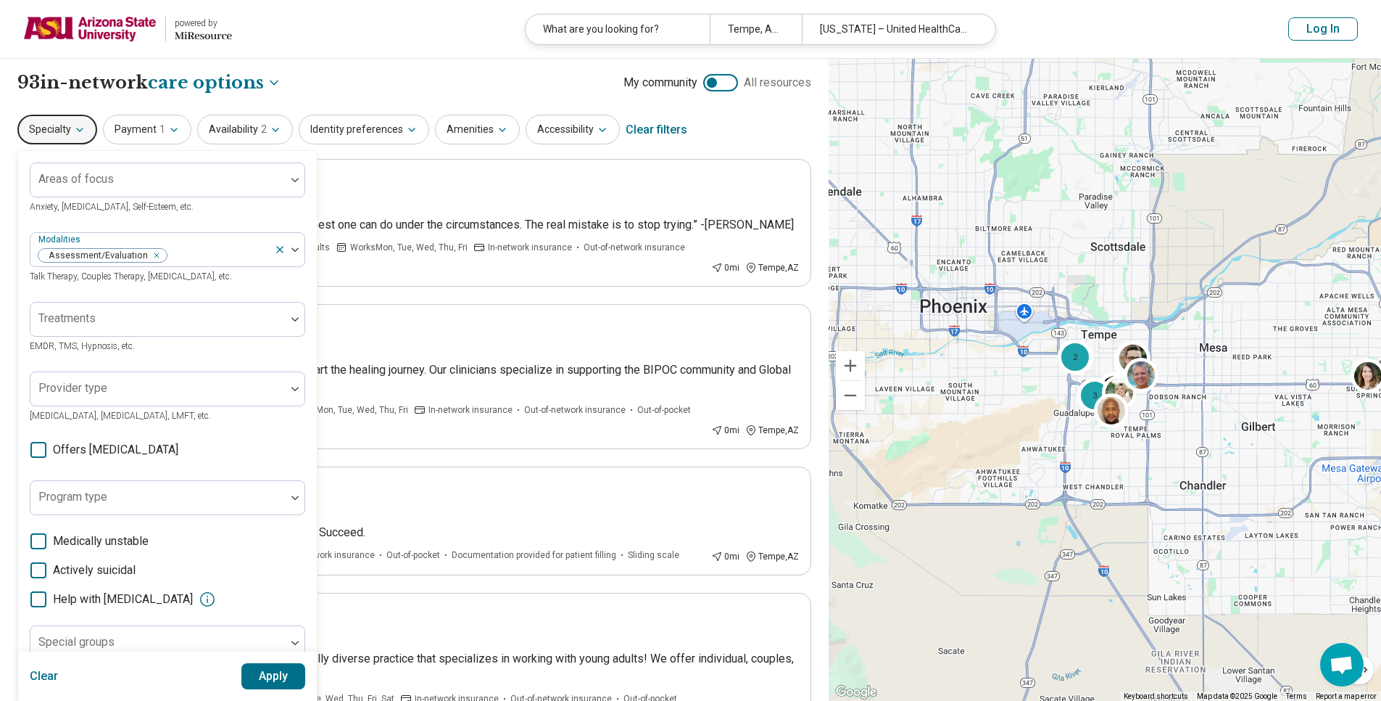
click at [27, 487] on div "Areas of focus Anxiety, [MEDICAL_DATA], Self-Esteem, etc. Modalities Assessment…" at bounding box center [167, 446] width 299 height 590
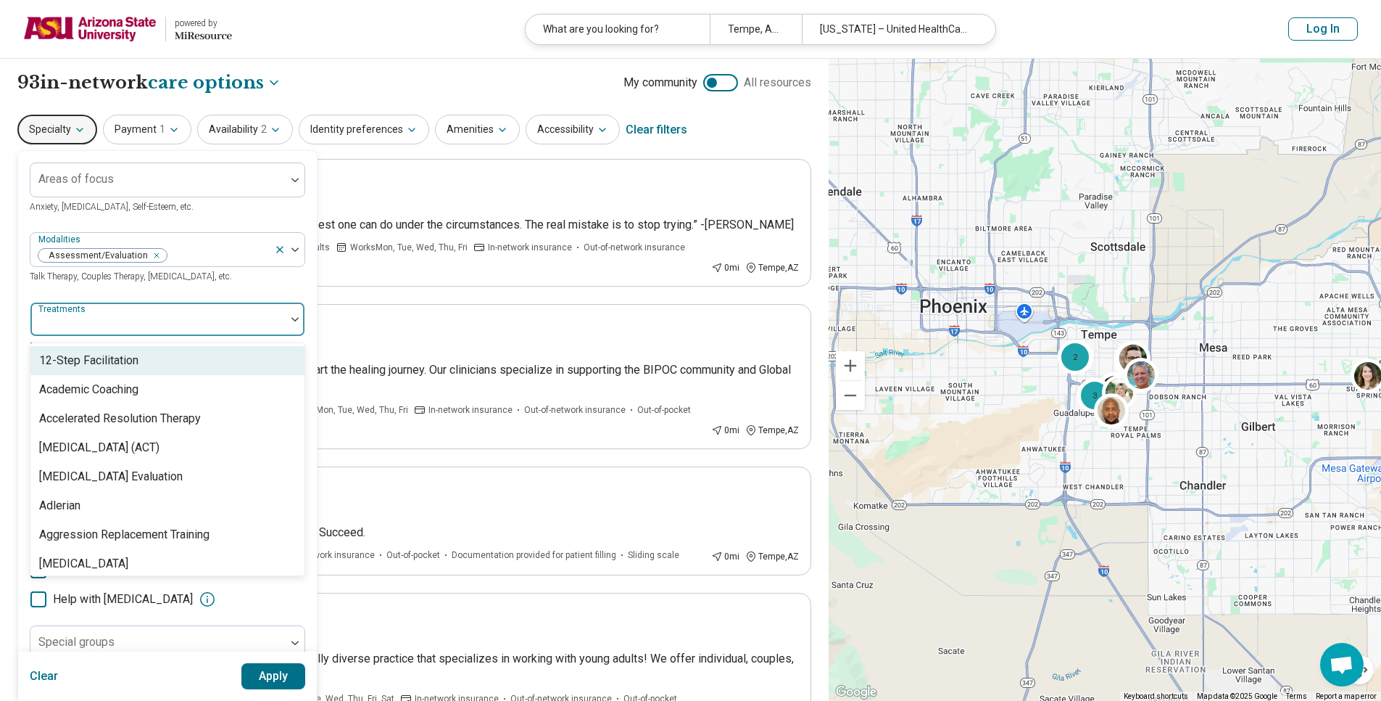
click at [120, 308] on div at bounding box center [157, 319] width 255 height 32
type input "***"
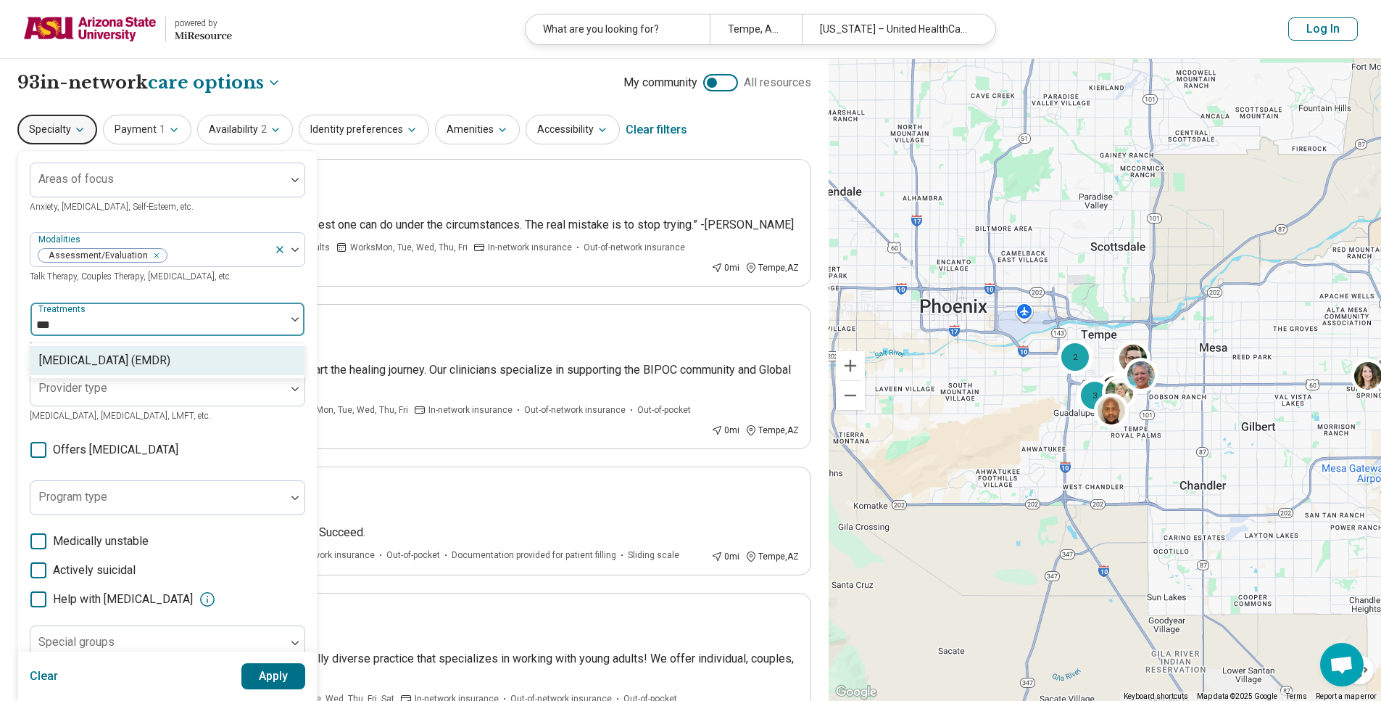
click at [107, 362] on div "[MEDICAL_DATA] (EMDR)" at bounding box center [104, 360] width 131 height 17
type input "*"
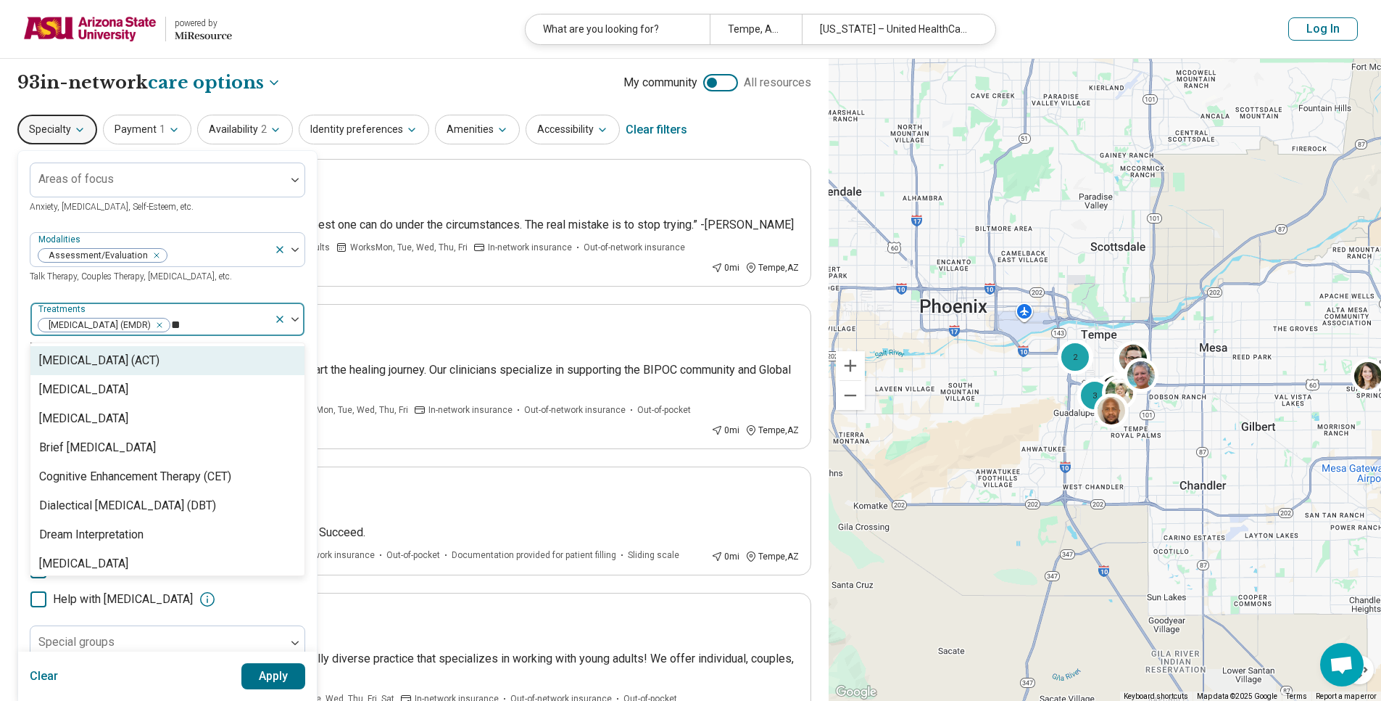
type input "***"
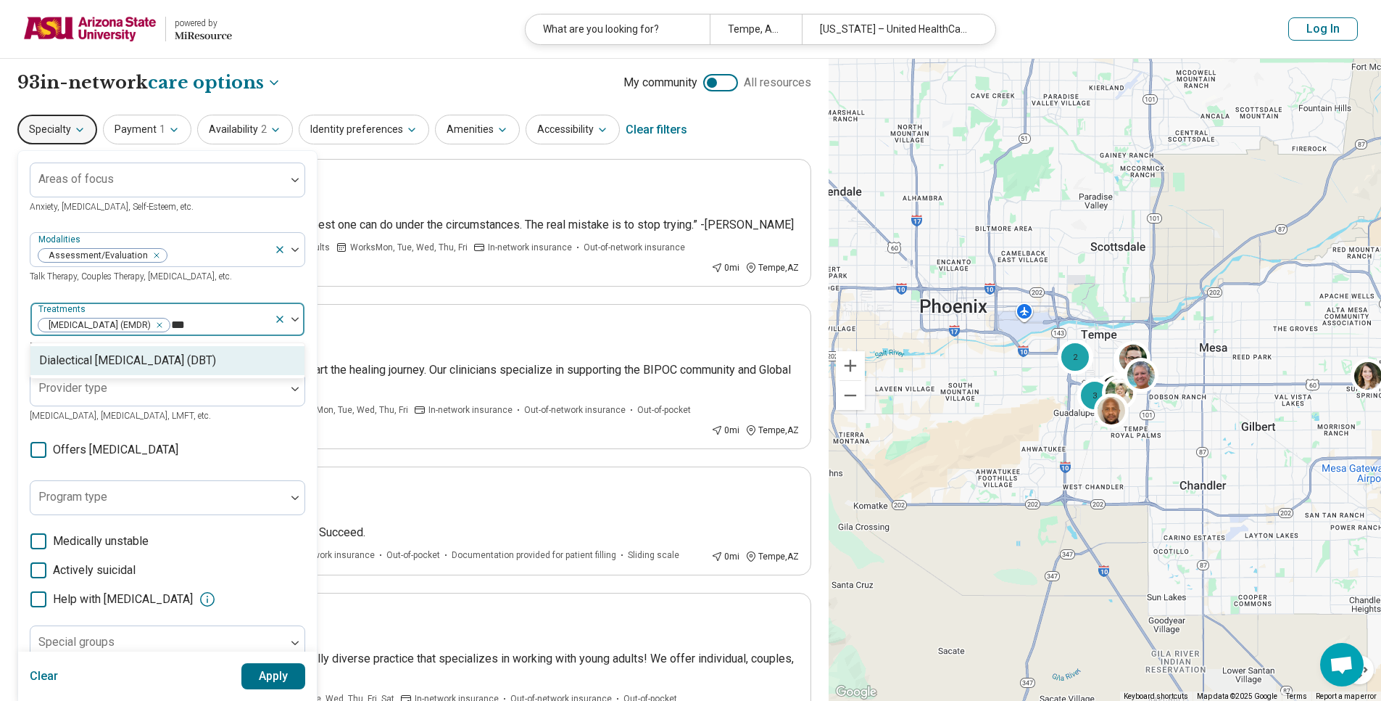
click at [88, 369] on div "Dialectical [MEDICAL_DATA] (DBT)" at bounding box center [127, 360] width 177 height 17
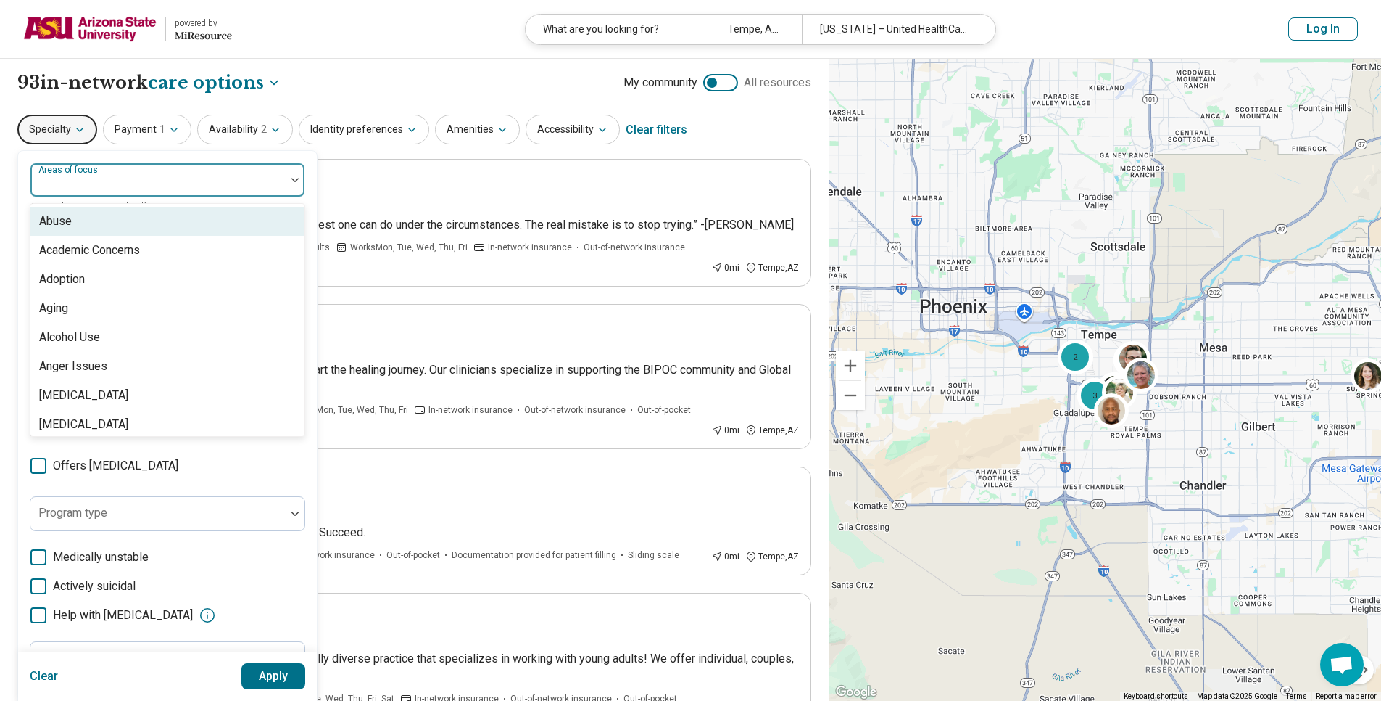
click at [147, 183] on div at bounding box center [158, 185] width 244 height 20
type input "****"
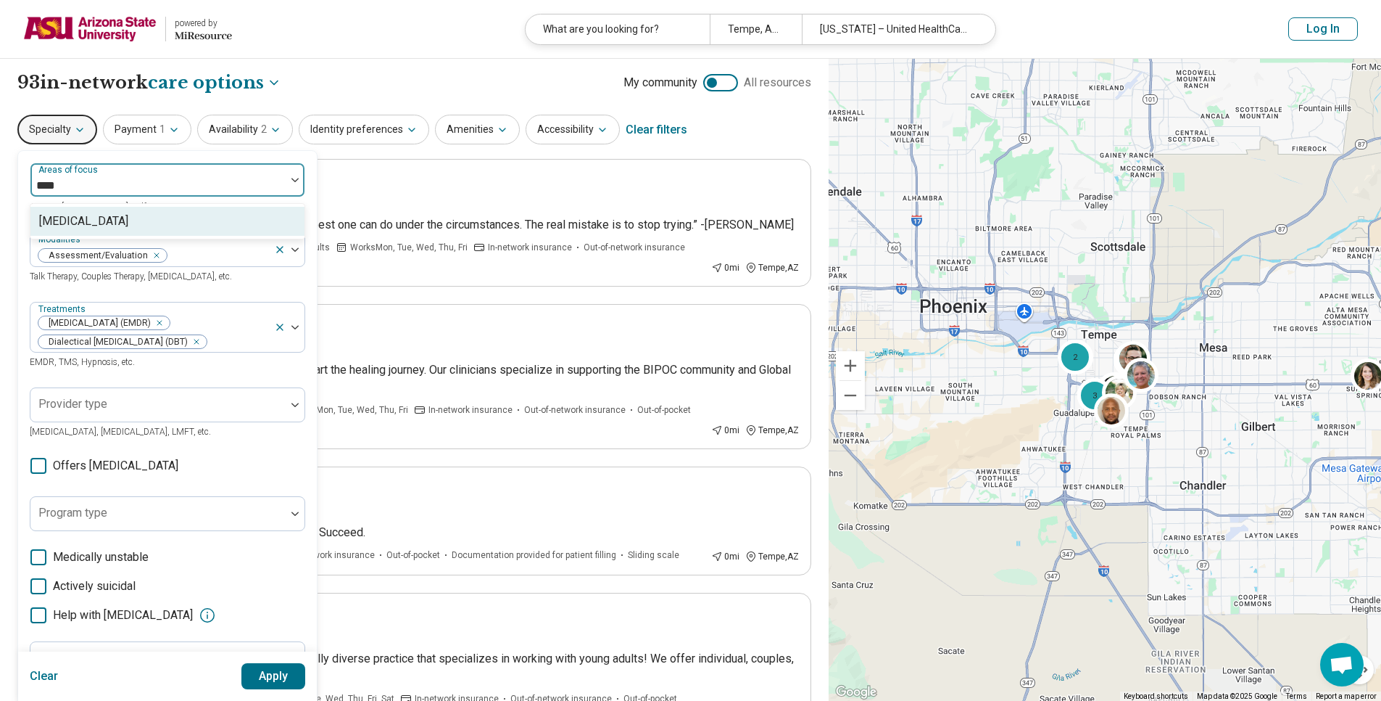
click at [103, 215] on div "[MEDICAL_DATA]" at bounding box center [83, 220] width 89 height 17
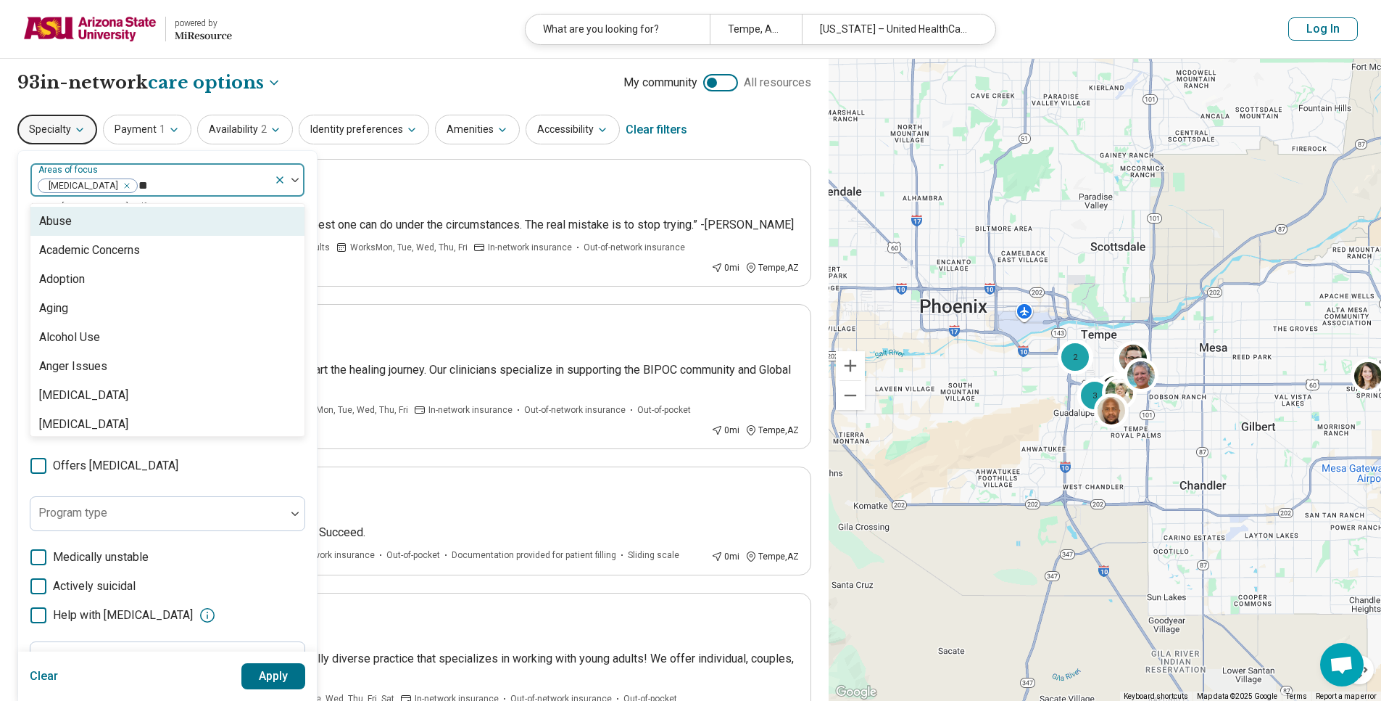
type input "***"
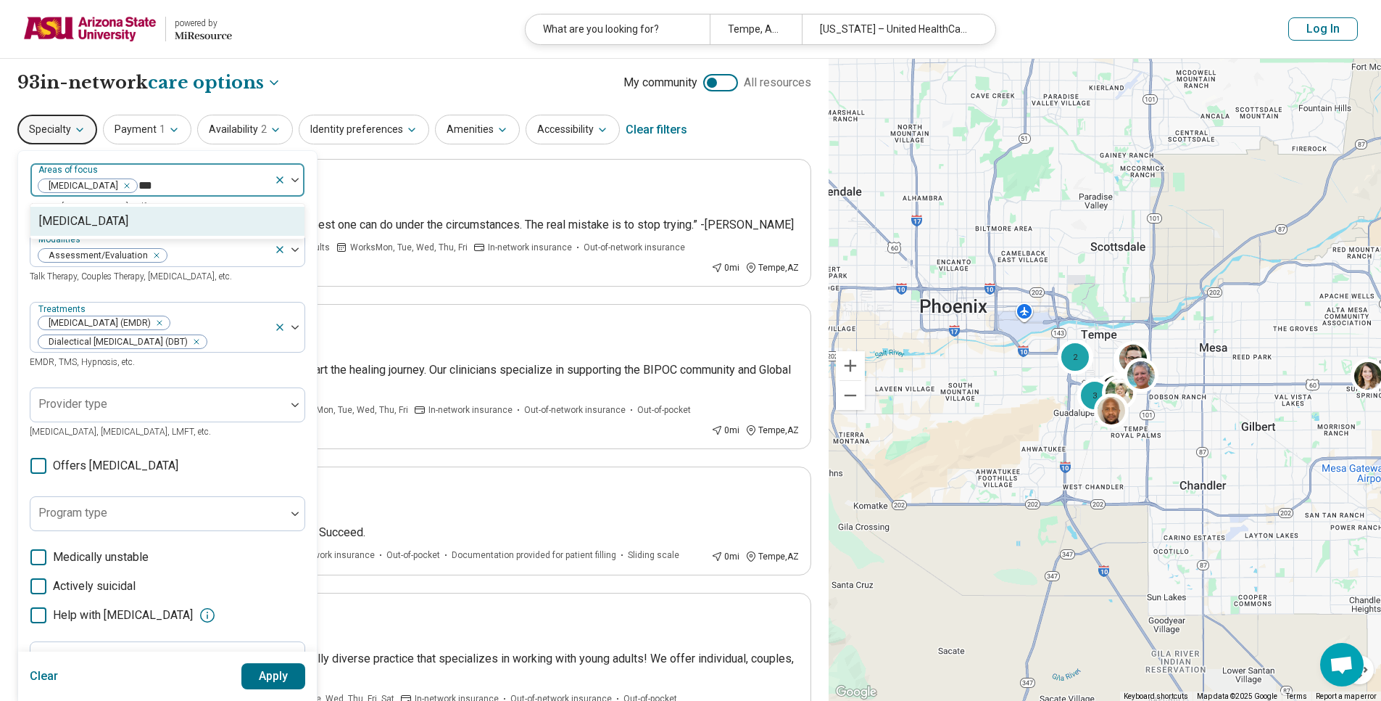
click at [103, 215] on div "[MEDICAL_DATA]" at bounding box center [83, 220] width 89 height 17
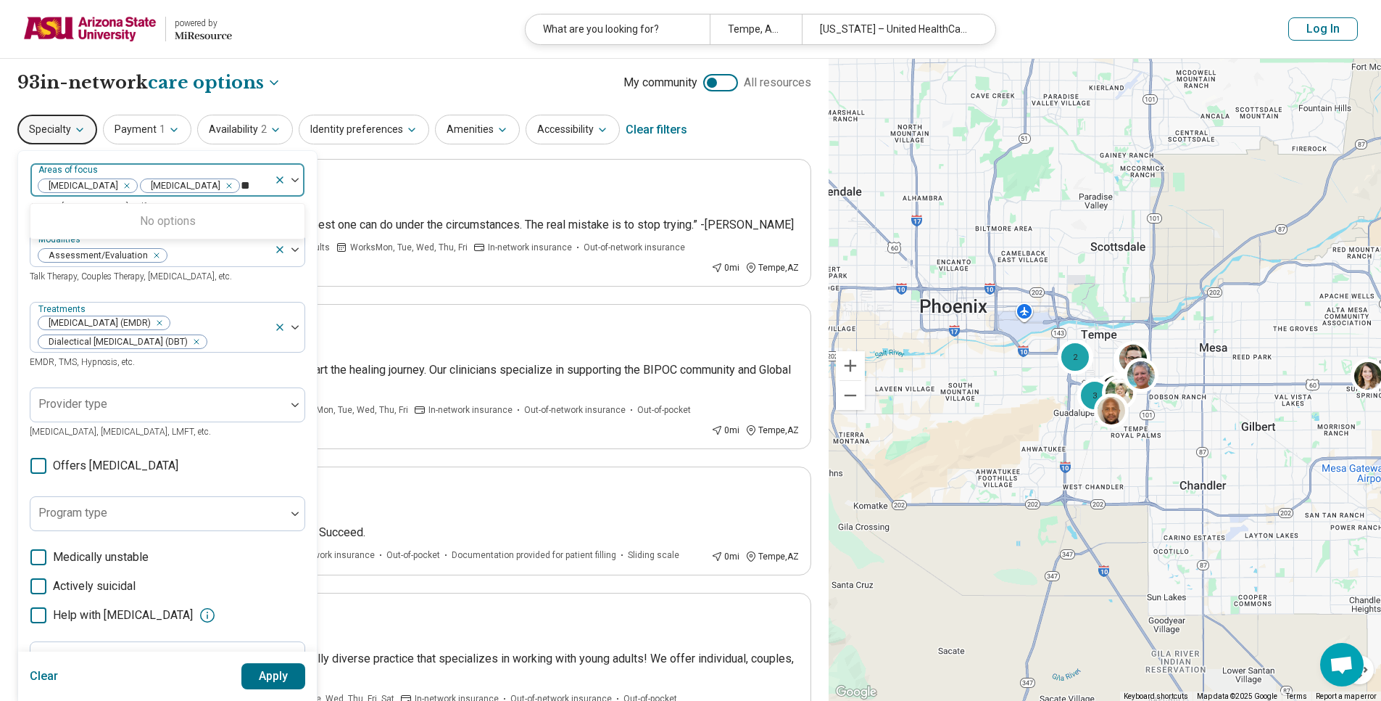
type input "*"
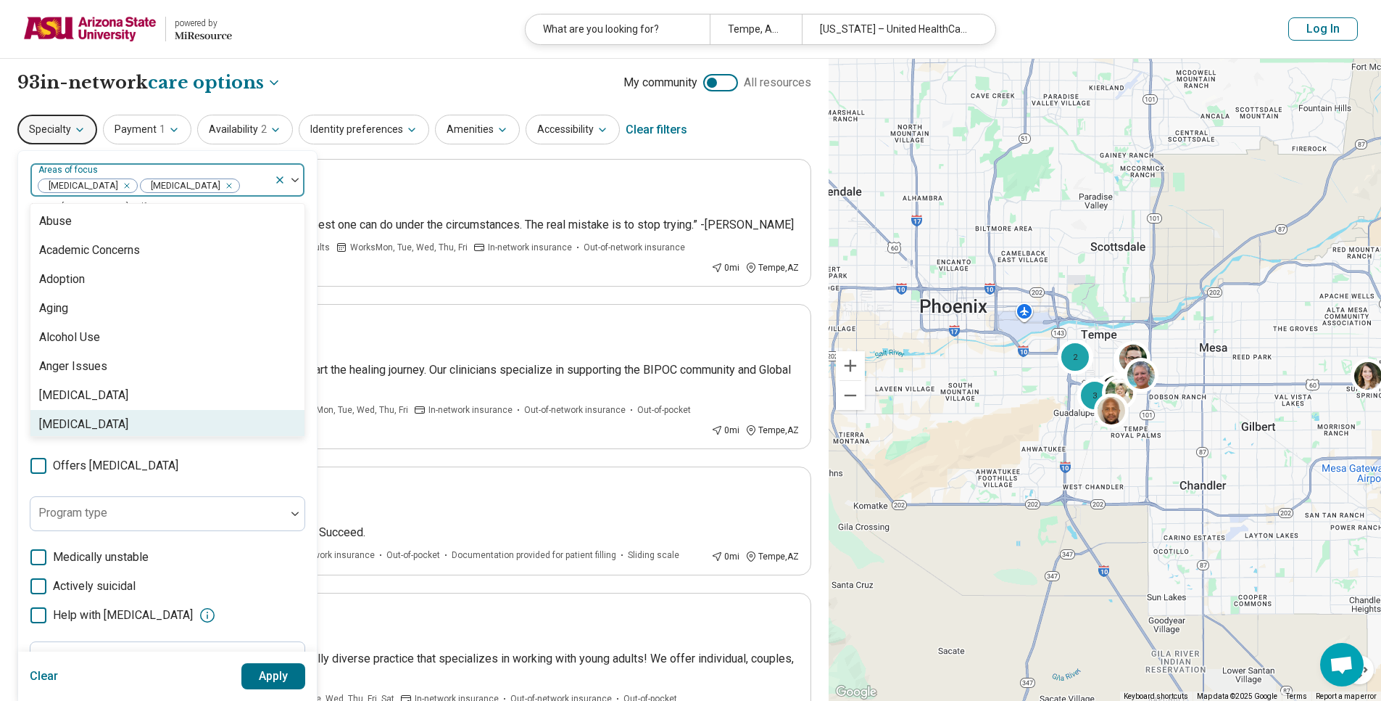
click at [199, 490] on div "option [MEDICAL_DATA], selected. 98 results available. Use Up and Down to choos…" at bounding box center [168, 453] width 276 height 583
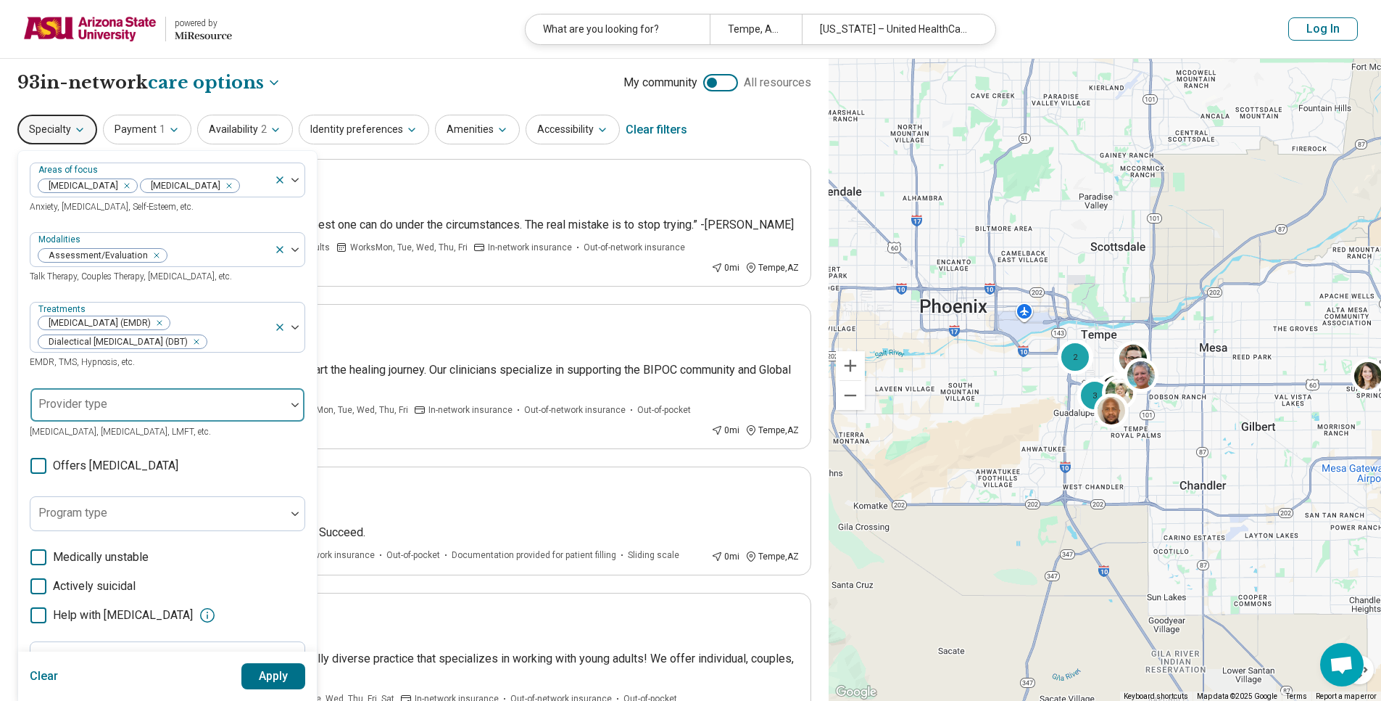
click at [120, 413] on div at bounding box center [158, 410] width 244 height 20
click at [228, 367] on div "Treatments [MEDICAL_DATA] (EMDR) Dialectical [MEDICAL_DATA] (DBT) EMDR, TMS, Hy…" at bounding box center [168, 336] width 276 height 68
click at [265, 674] on button "Apply" at bounding box center [273, 676] width 65 height 26
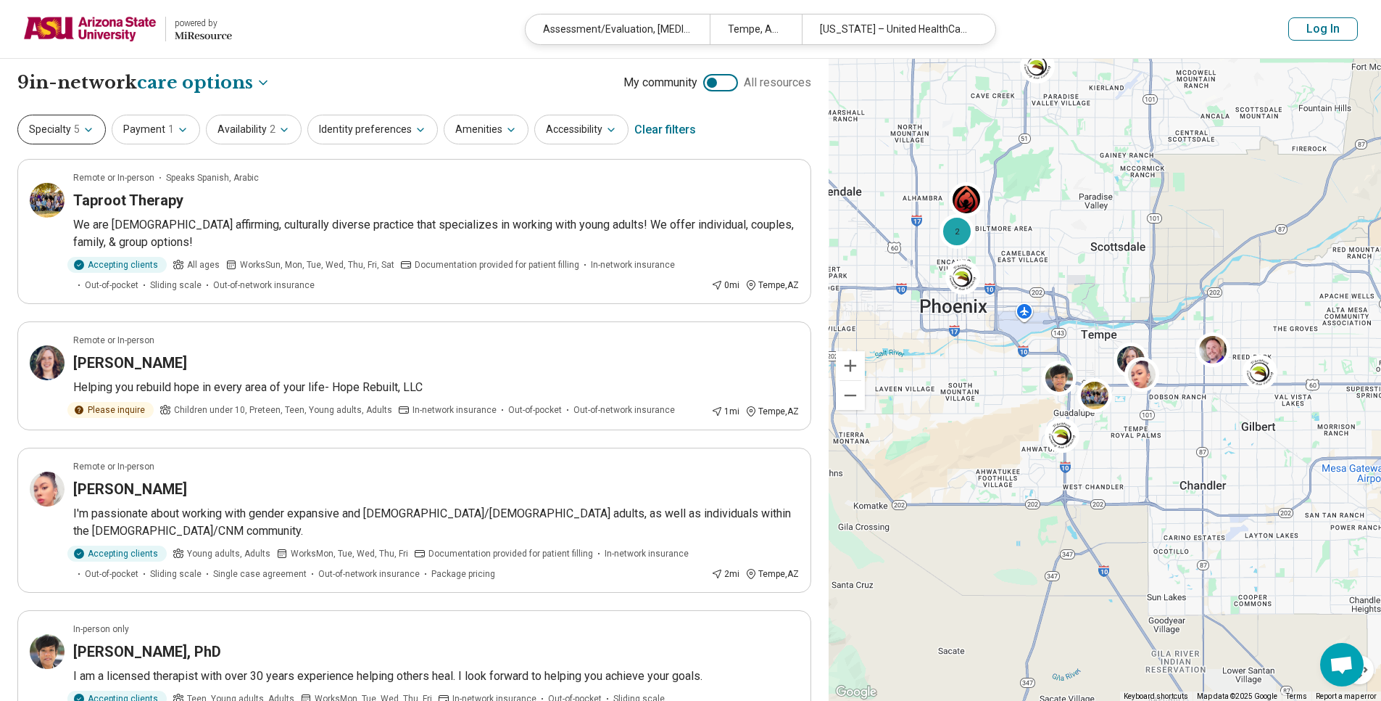
click at [72, 135] on button "Specialty 5" at bounding box center [61, 130] width 88 height 30
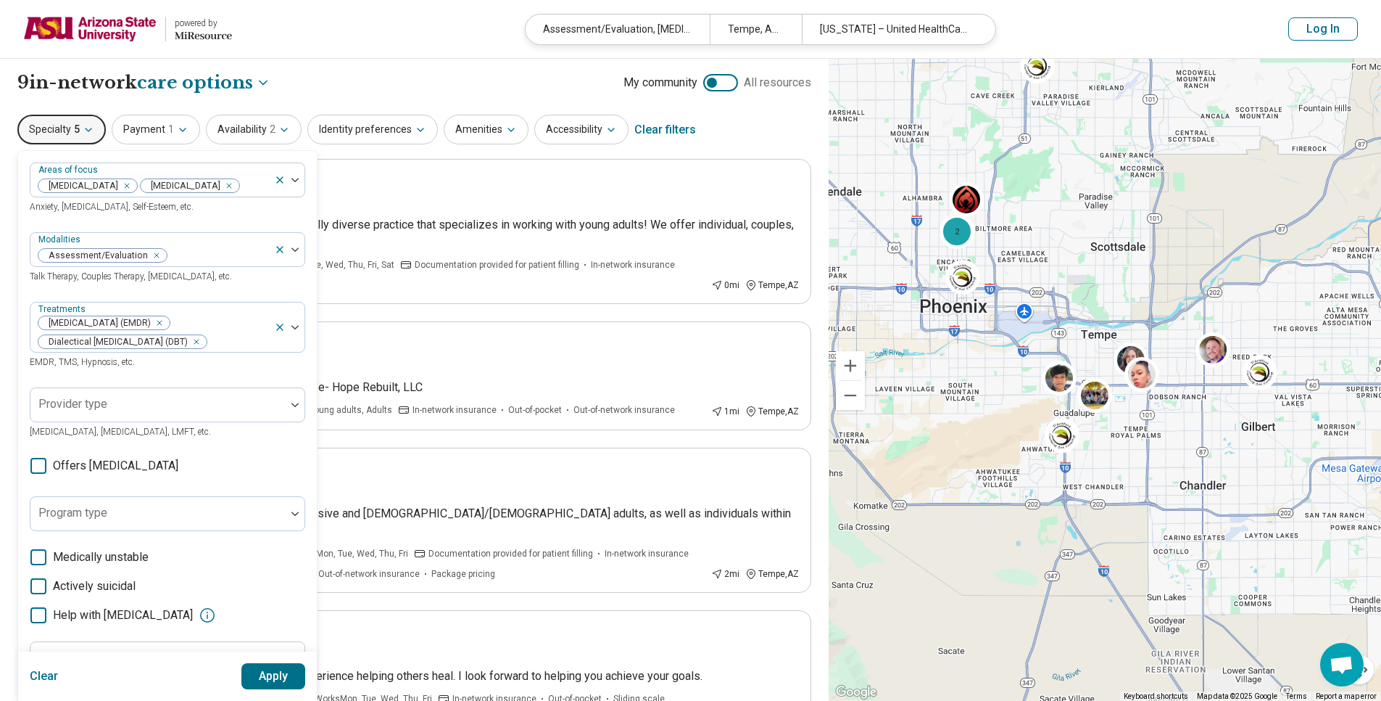
click at [49, 474] on label "Offers [MEDICAL_DATA]" at bounding box center [104, 465] width 149 height 17
click at [272, 668] on button "Apply" at bounding box center [273, 676] width 65 height 26
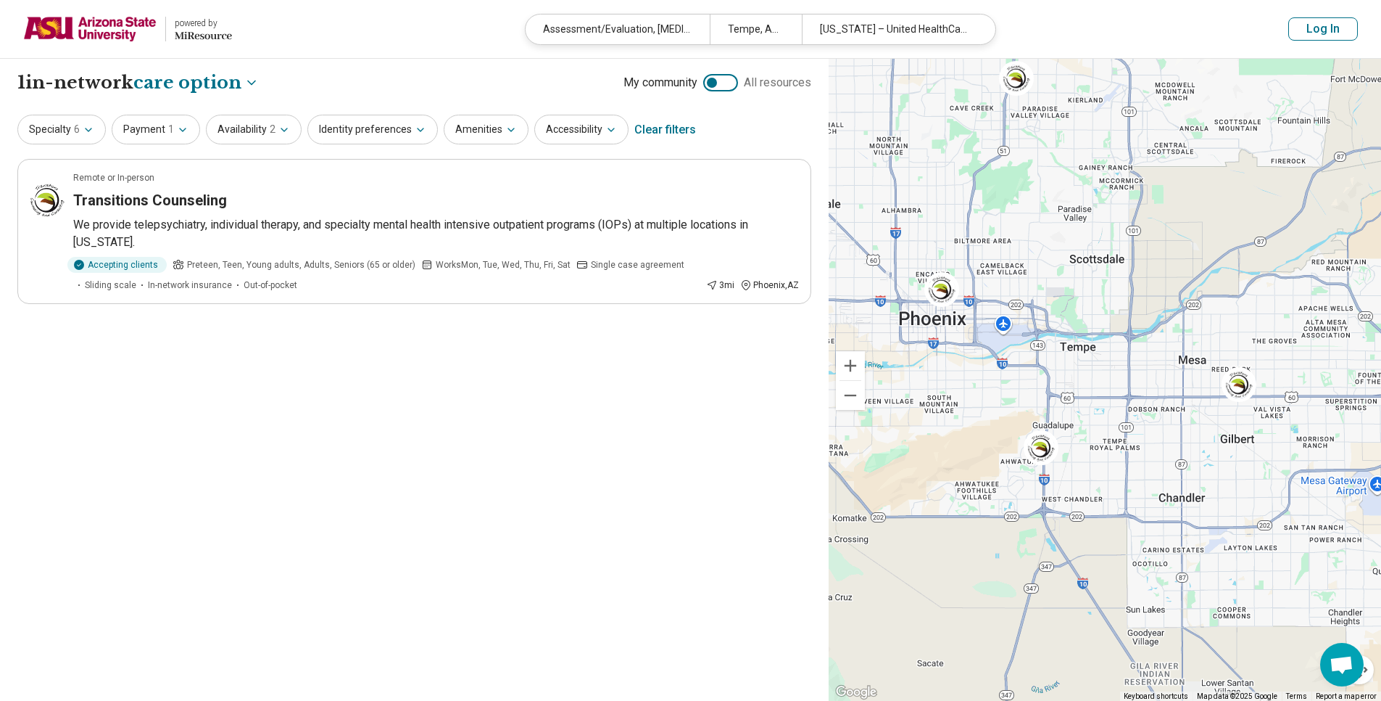
drag, startPoint x: 1163, startPoint y: 390, endPoint x: 1140, endPoint y: 405, distance: 27.4
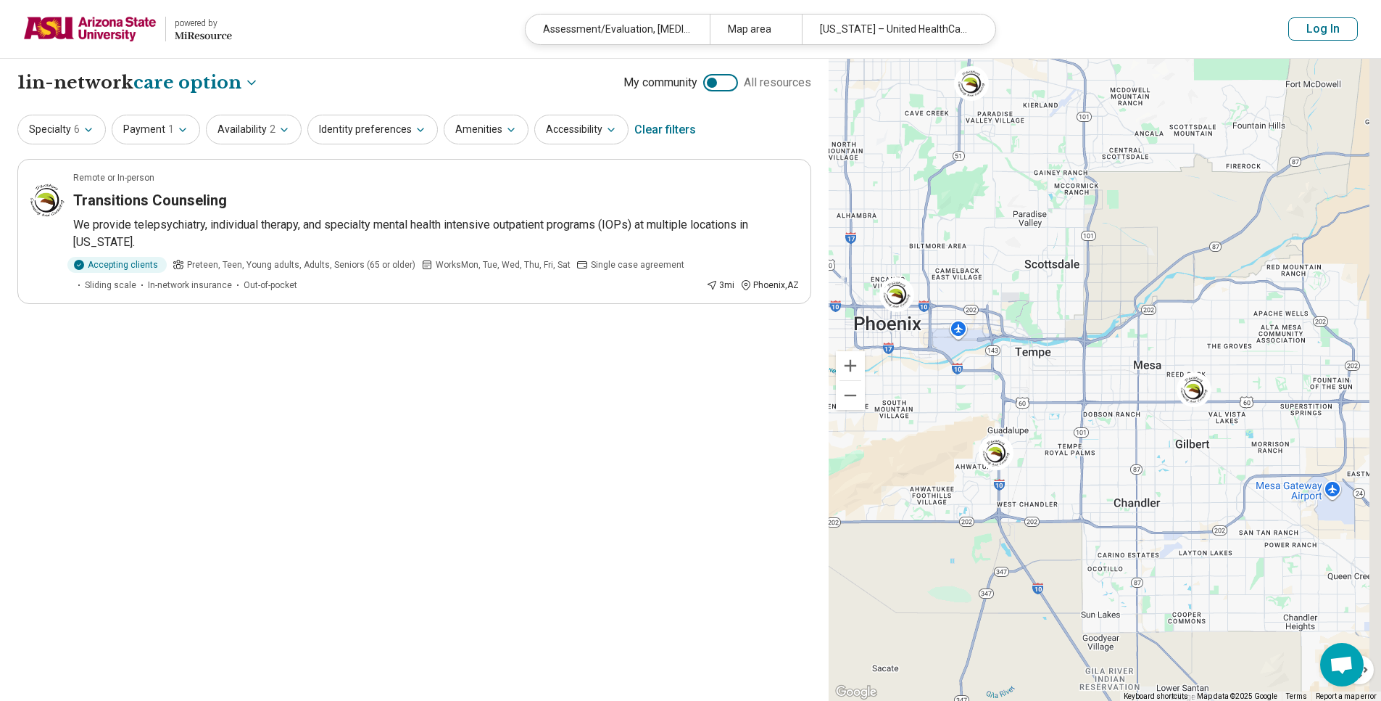
drag, startPoint x: 1144, startPoint y: 424, endPoint x: 1103, endPoint y: 429, distance: 40.9
click at [80, 126] on button "Specialty 6" at bounding box center [61, 130] width 88 height 30
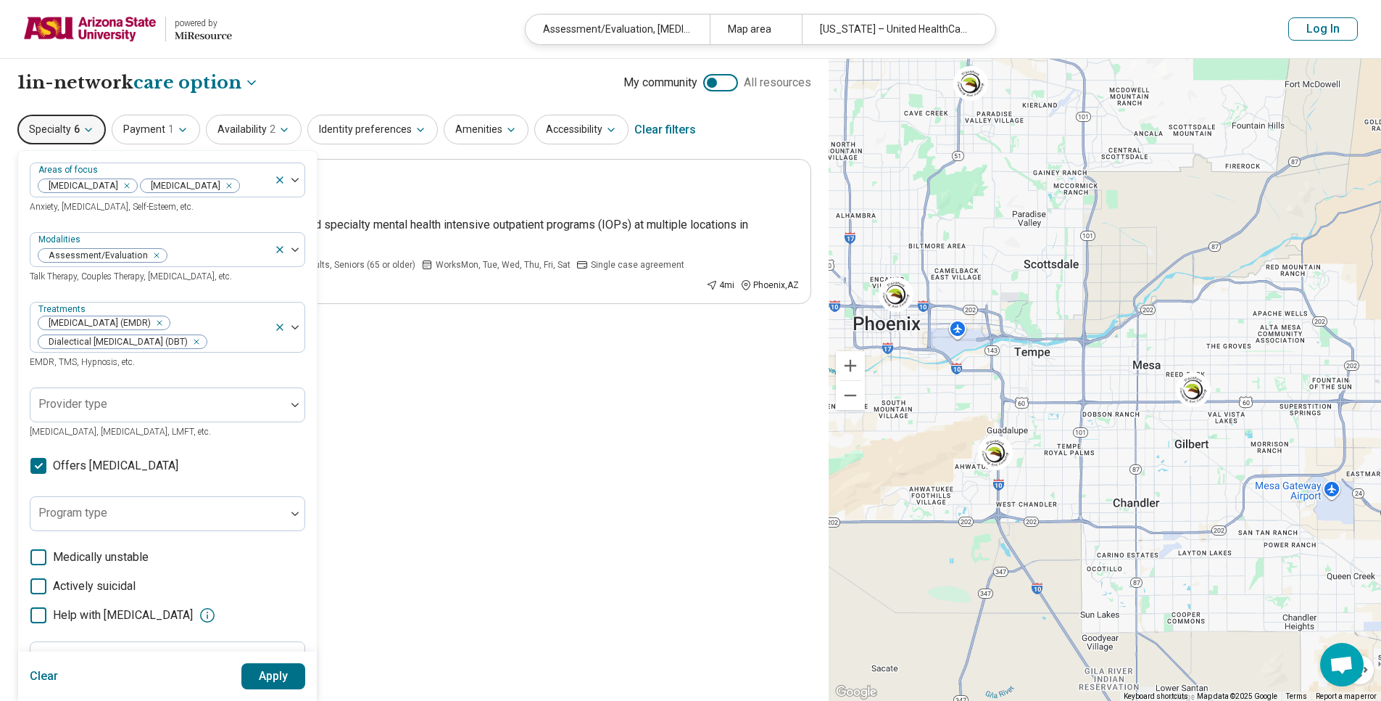
click at [80, 126] on button "Specialty 6" at bounding box center [61, 130] width 88 height 30
click at [472, 457] on div "**********" at bounding box center [414, 380] width 829 height 643
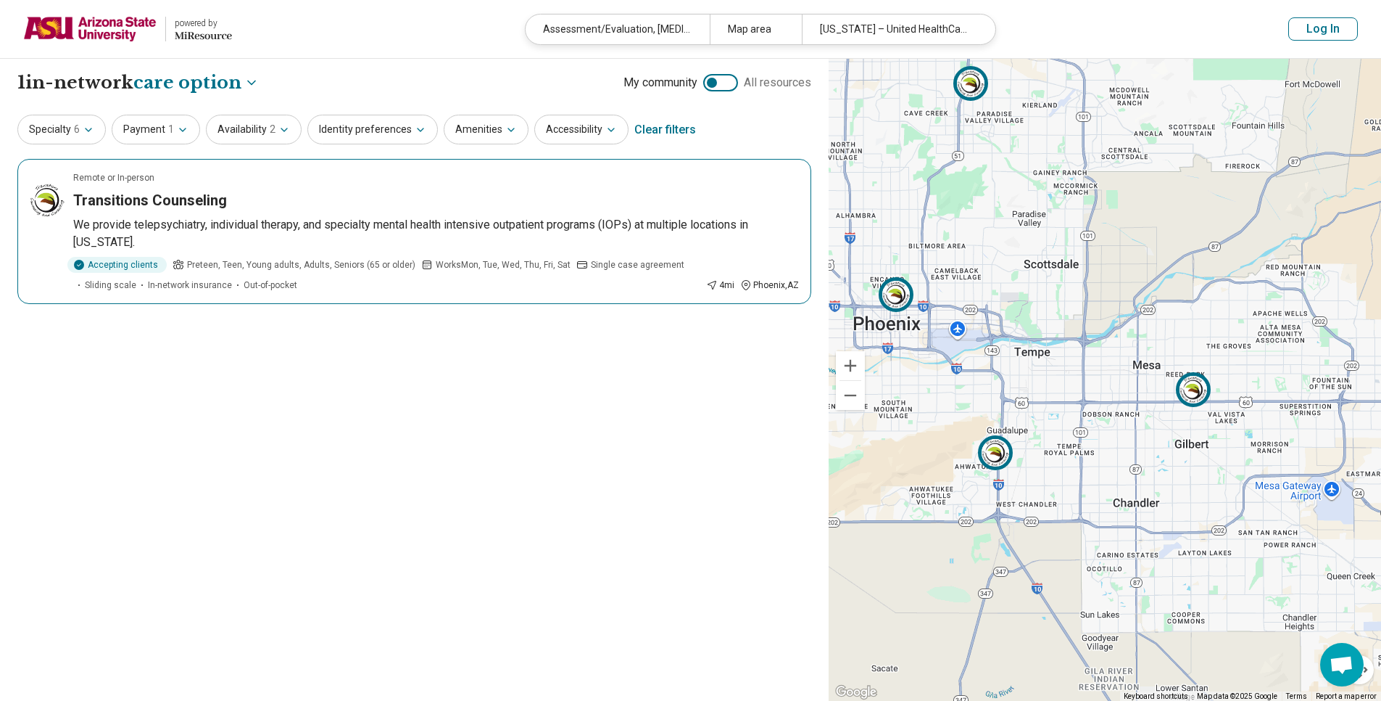
click at [381, 265] on span "Preteen, Teen, Young adults, Adults, Seniors (65 or older)" at bounding box center [301, 264] width 228 height 13
click at [74, 131] on span "6" at bounding box center [77, 129] width 6 height 15
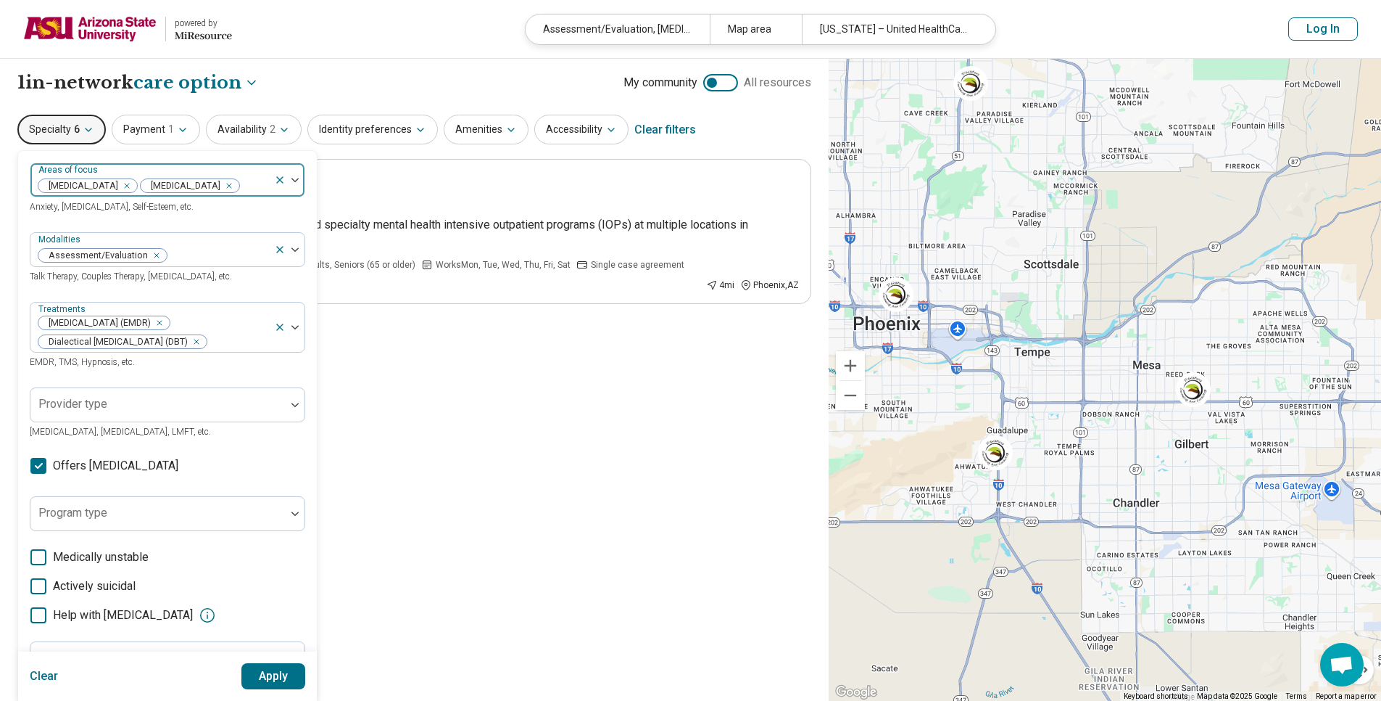
click at [128, 184] on icon "Remove [object Object]" at bounding box center [123, 186] width 10 height 10
click at [123, 187] on div "Remove [object Object]" at bounding box center [123, 185] width 17 height 17
click at [199, 350] on div "Remove [object Object]" at bounding box center [193, 341] width 17 height 17
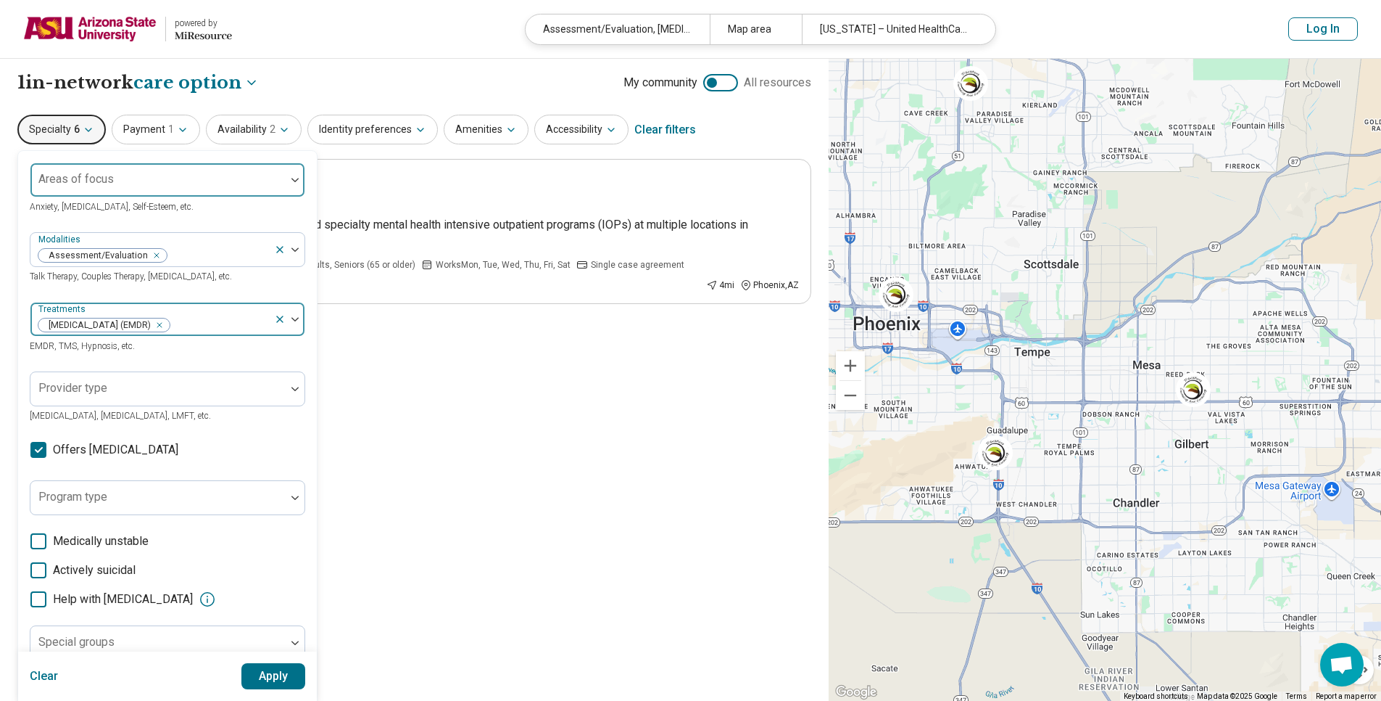
click at [285, 672] on button "Apply" at bounding box center [273, 676] width 65 height 26
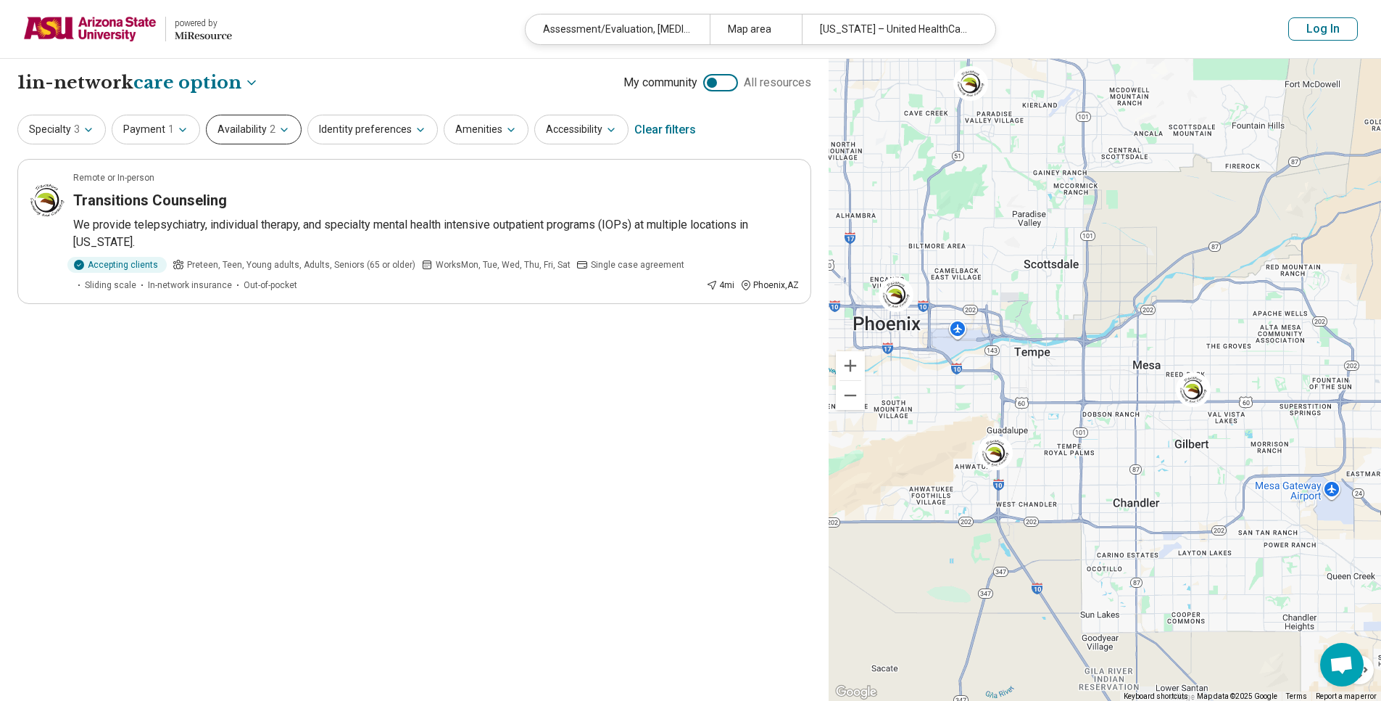
click at [257, 130] on button "Availability 2" at bounding box center [254, 130] width 96 height 30
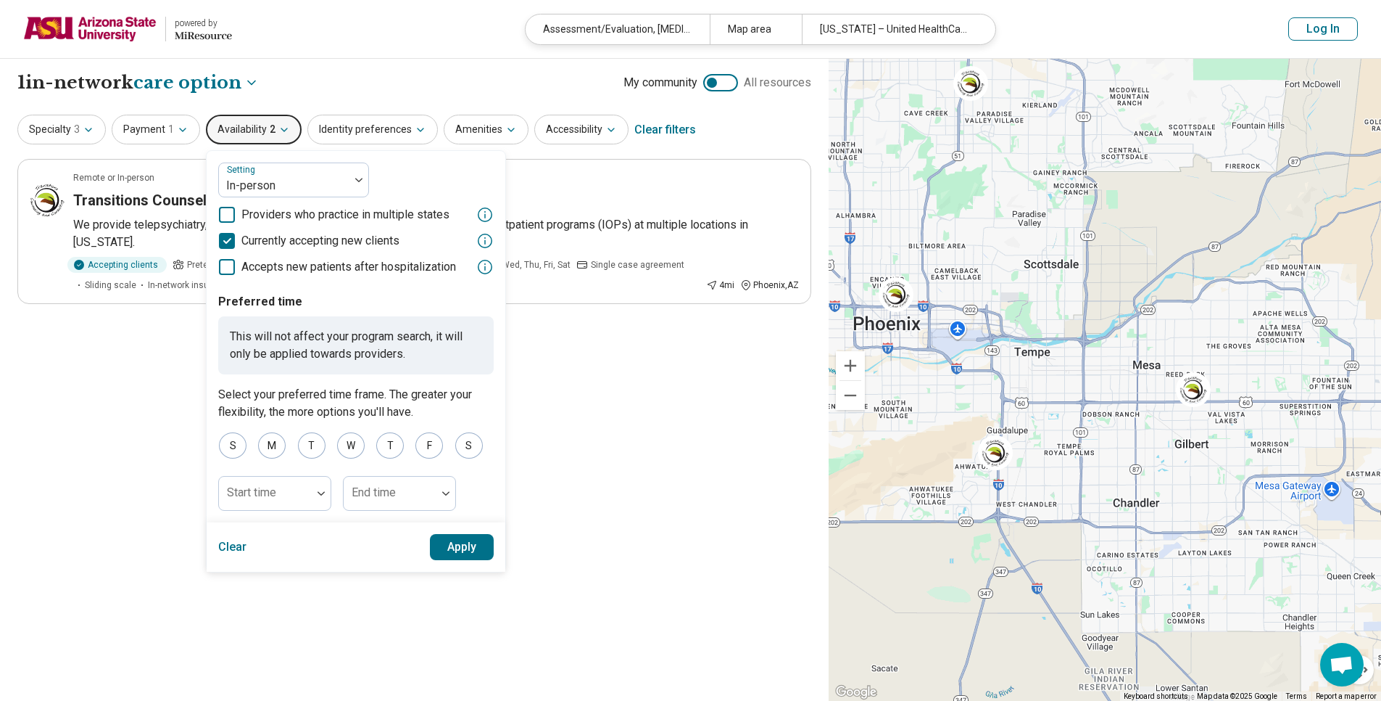
click at [435, 544] on button "Apply" at bounding box center [462, 547] width 65 height 26
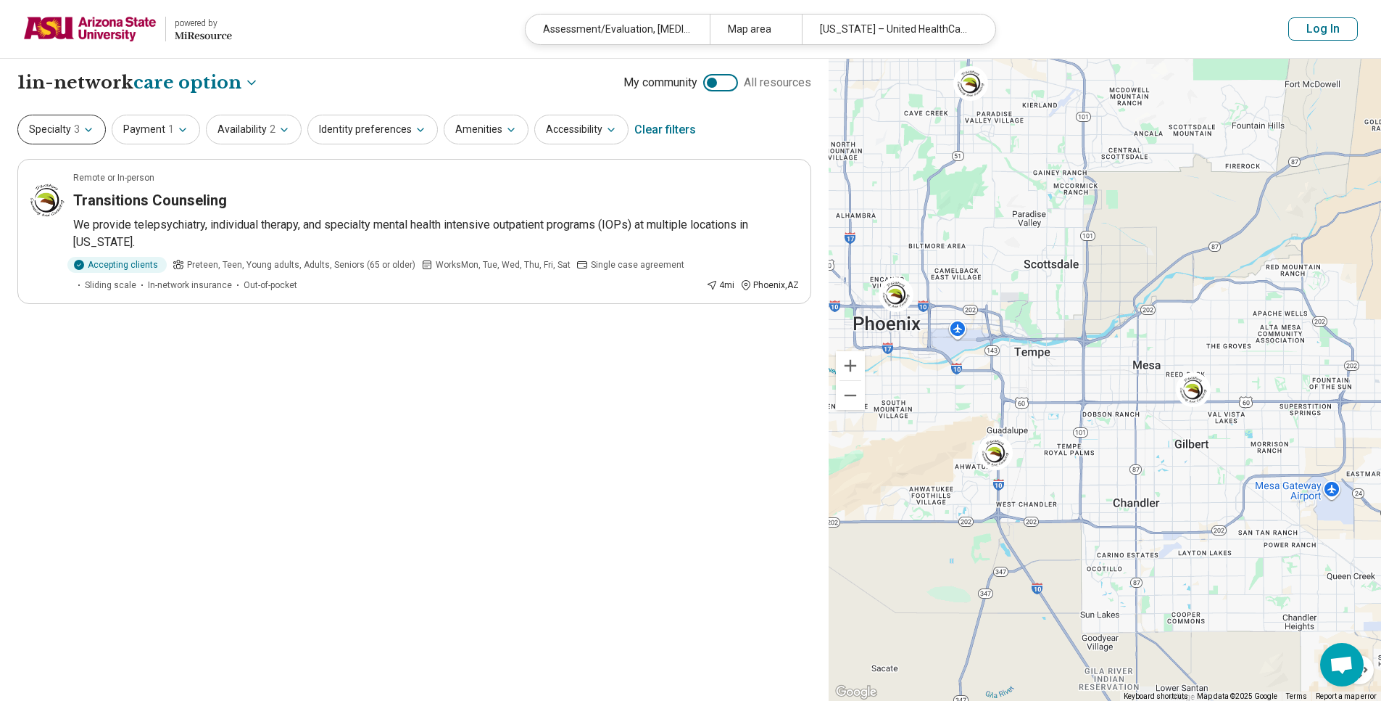
click at [65, 125] on button "Specialty 3" at bounding box center [61, 130] width 88 height 30
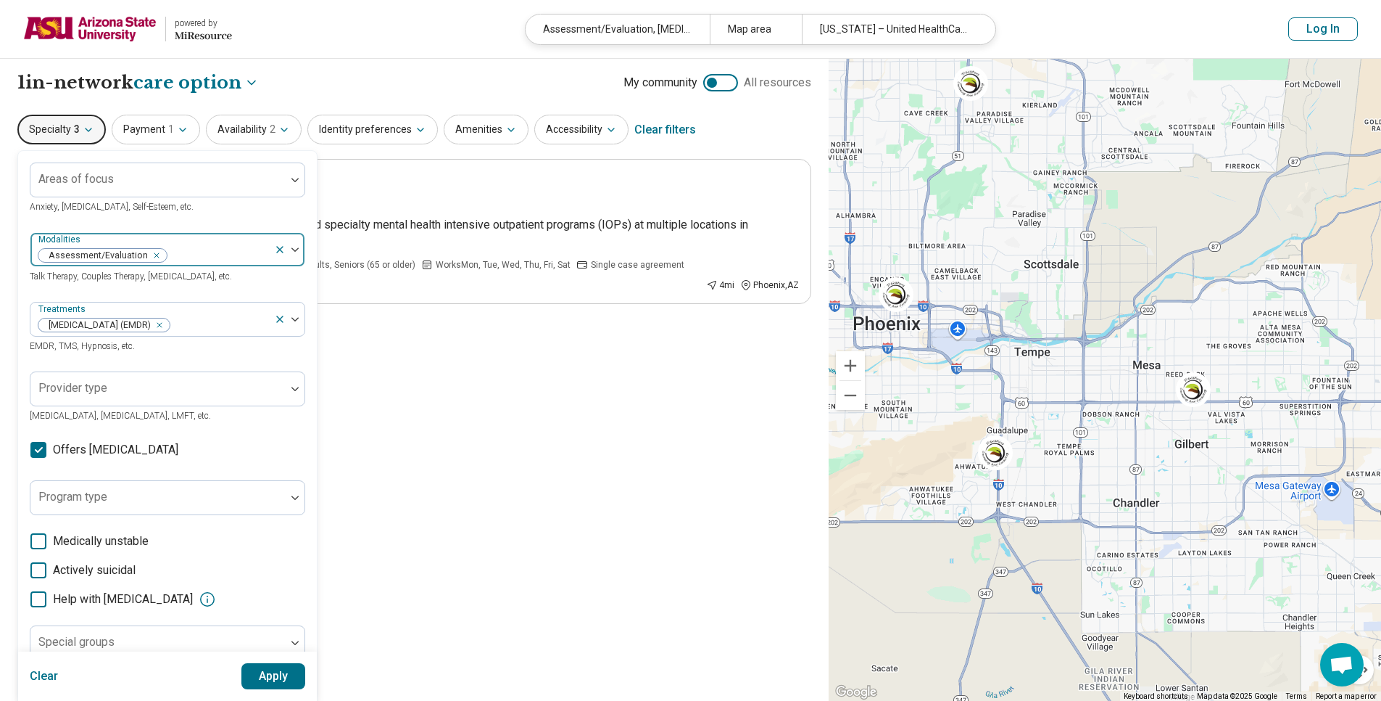
click at [284, 252] on icon at bounding box center [280, 250] width 12 height 12
click at [280, 676] on button "Apply" at bounding box center [273, 676] width 65 height 26
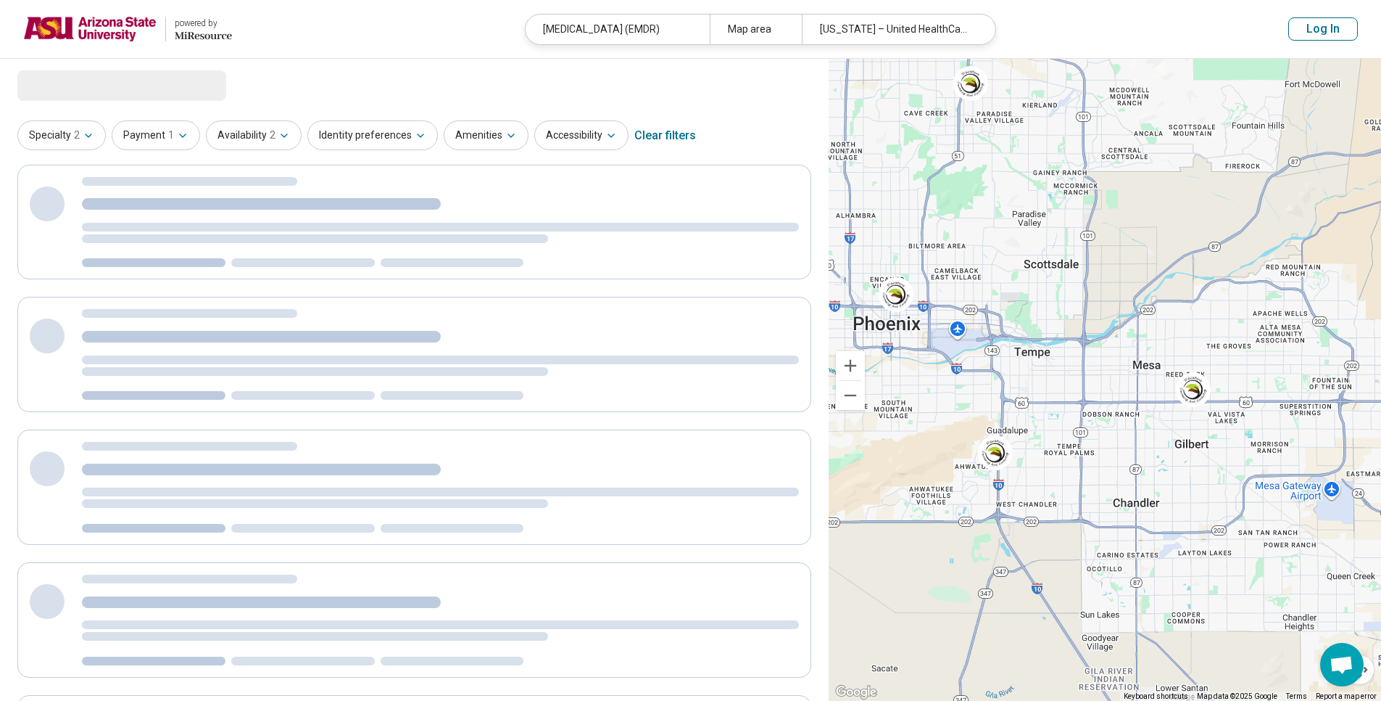
select select "***"
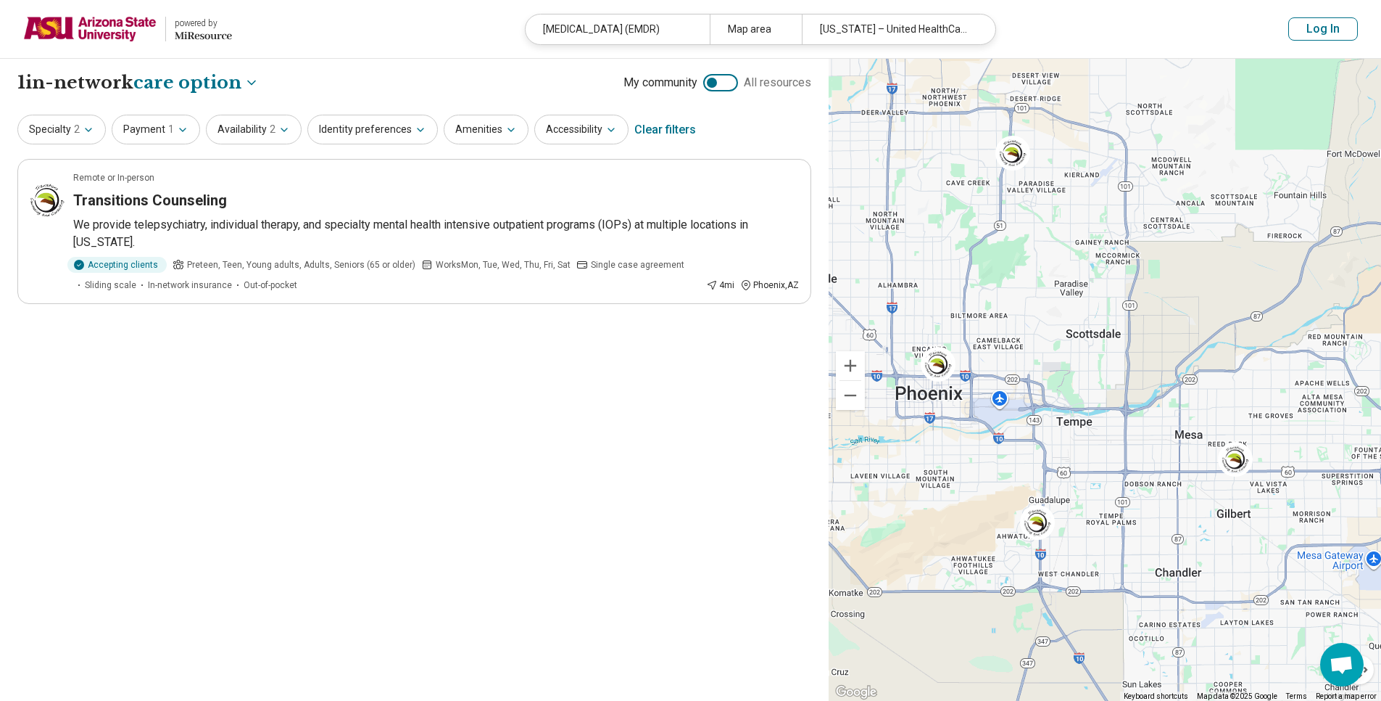
drag, startPoint x: 966, startPoint y: 293, endPoint x: 1013, endPoint y: 369, distance: 89.6
click at [1013, 369] on div at bounding box center [1105, 380] width 553 height 643
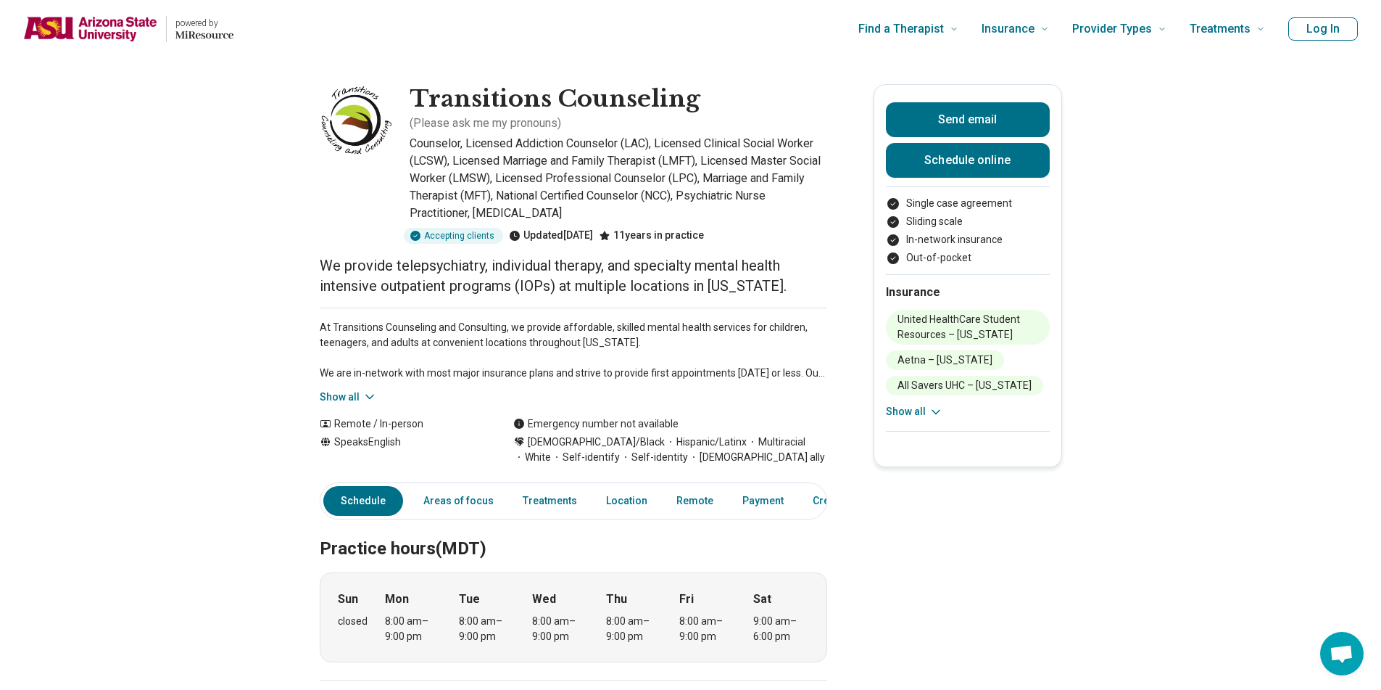
scroll to position [603, 0]
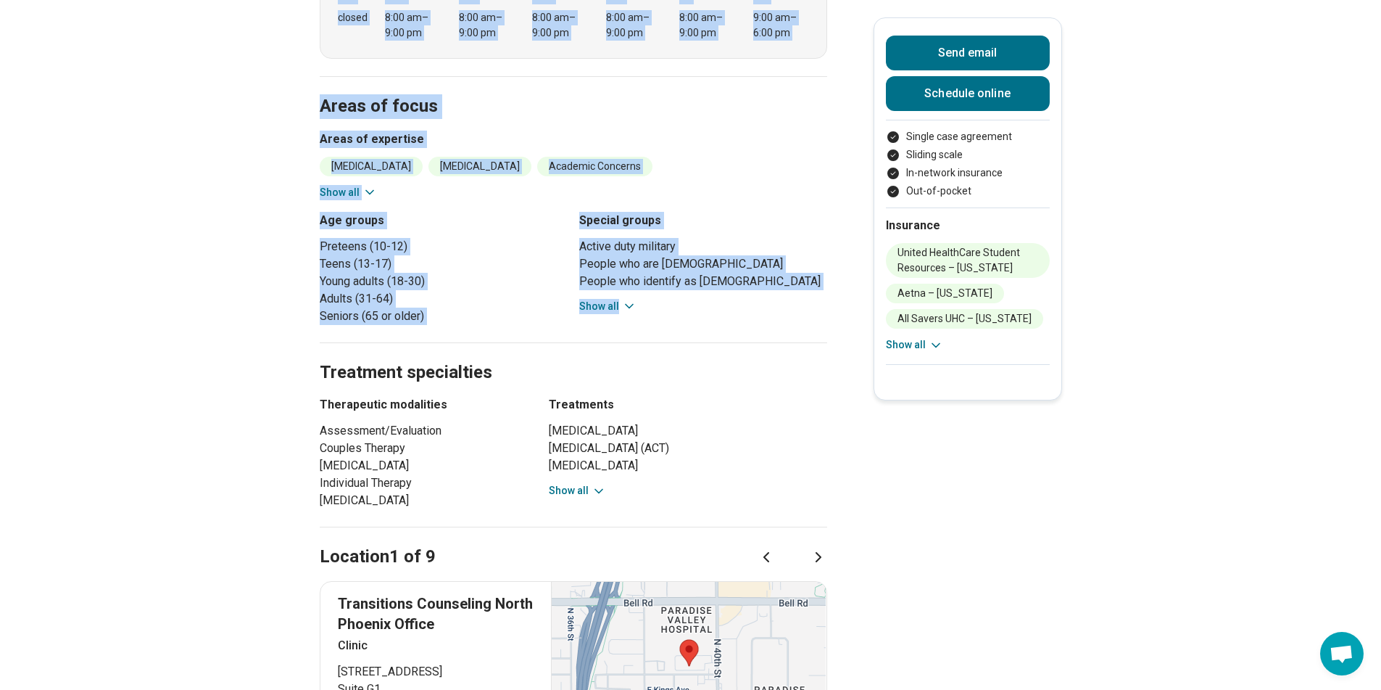
drag, startPoint x: 1373, startPoint y: 255, endPoint x: 1357, endPoint y: 339, distance: 85.0
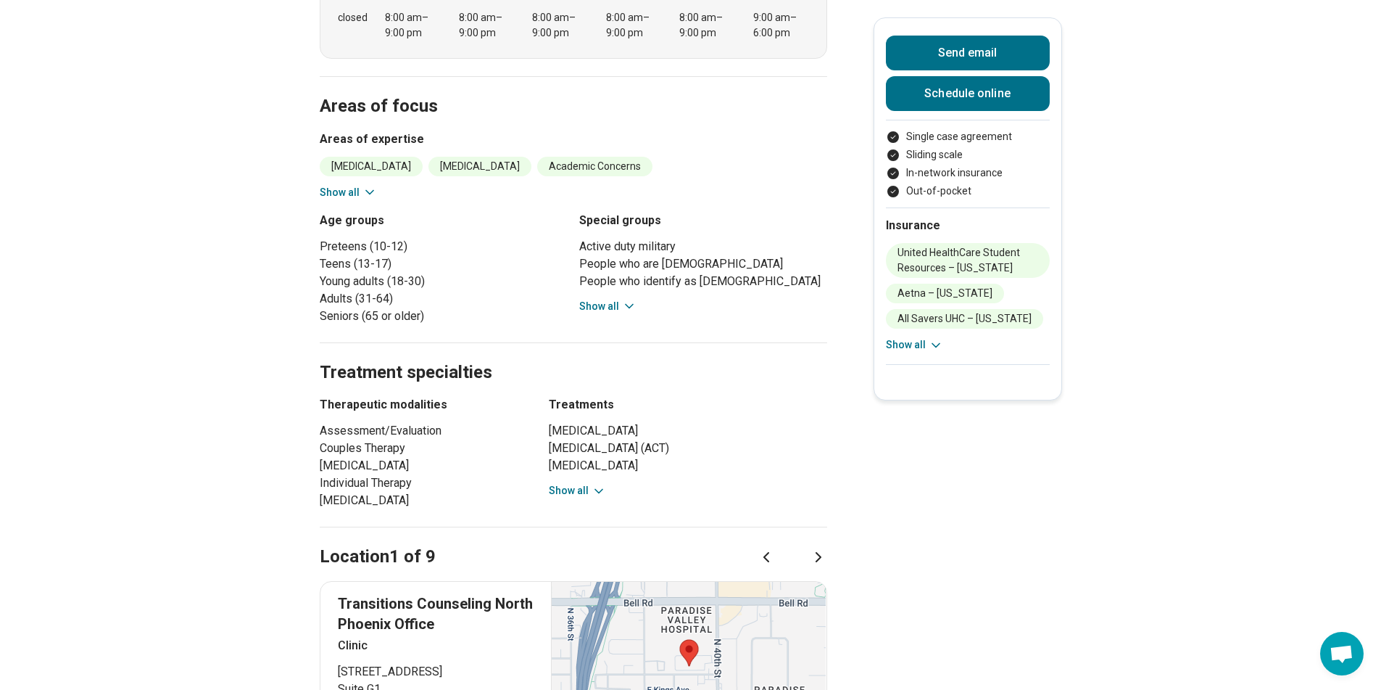
click at [964, 99] on link "Schedule online" at bounding box center [968, 93] width 164 height 35
